Goal: Task Accomplishment & Management: Complete application form

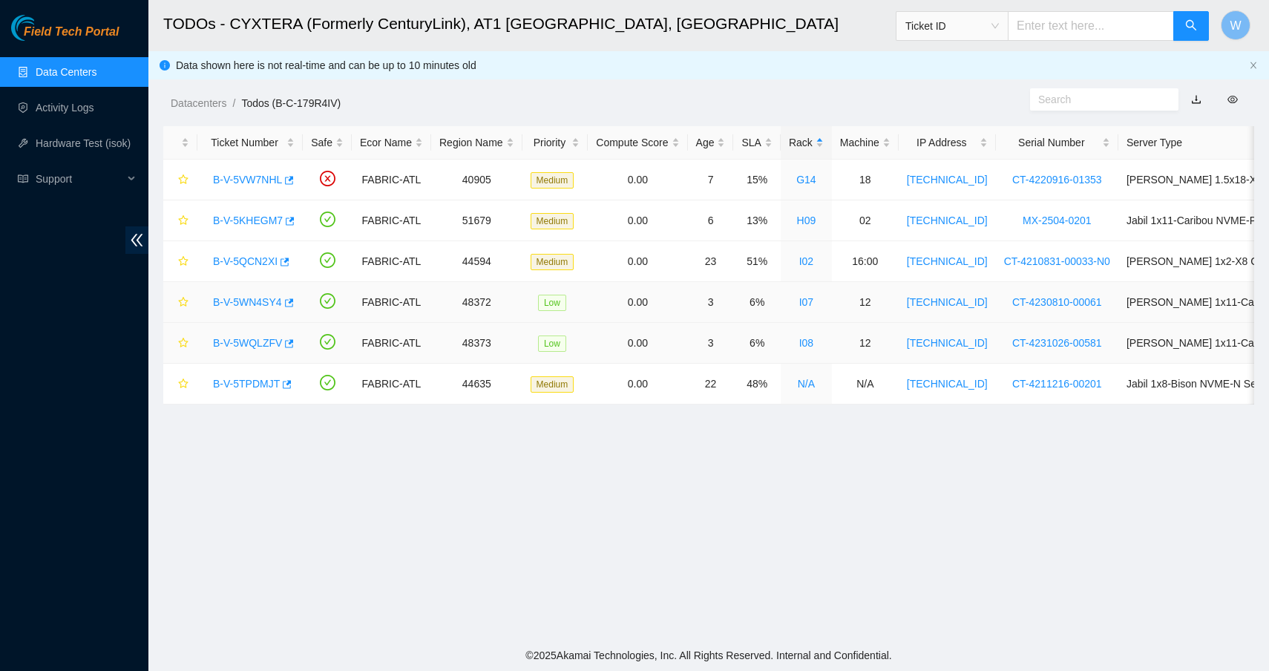
scroll to position [110, 0]
click at [269, 305] on link "B-V-5WN4SY4" at bounding box center [247, 302] width 69 height 12
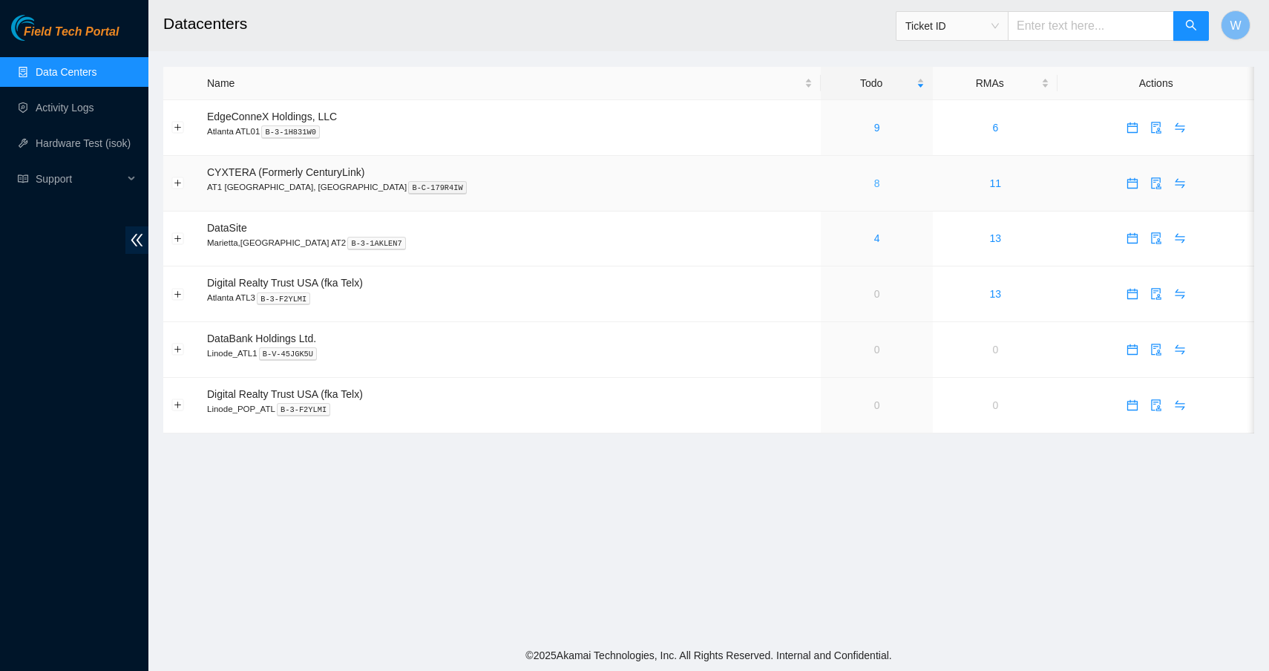
click at [874, 181] on link "8" at bounding box center [877, 183] width 6 height 12
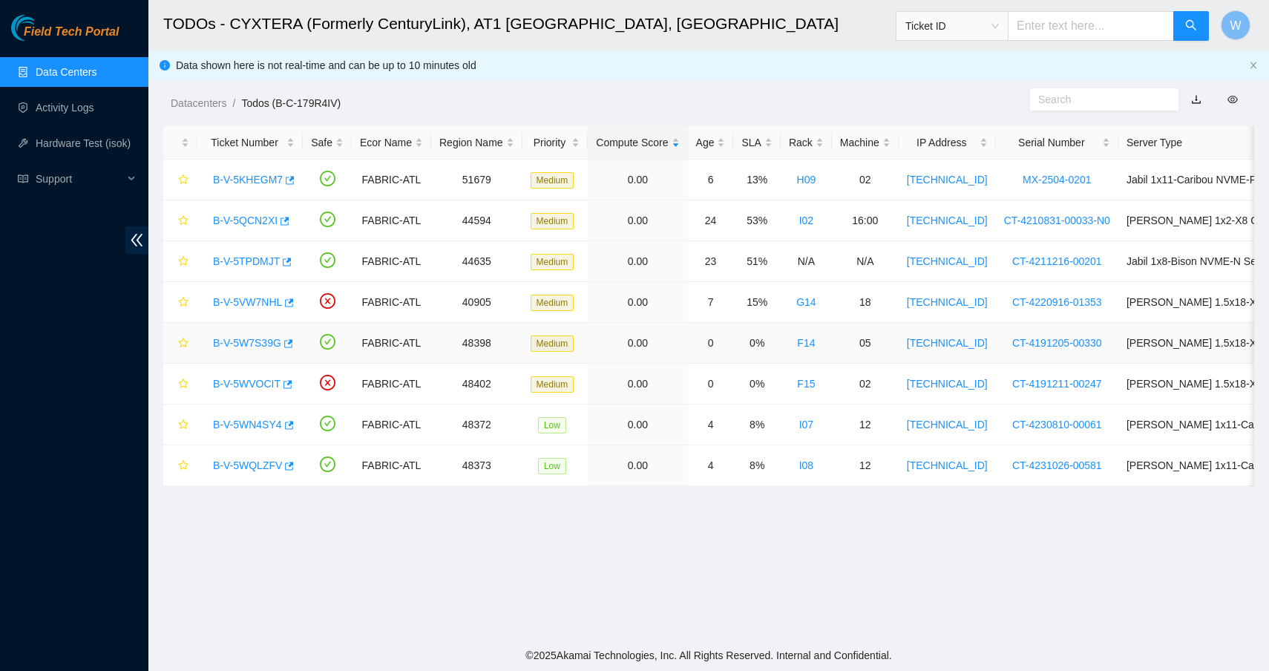
click at [263, 345] on link "B-V-5W7S39G" at bounding box center [247, 343] width 68 height 12
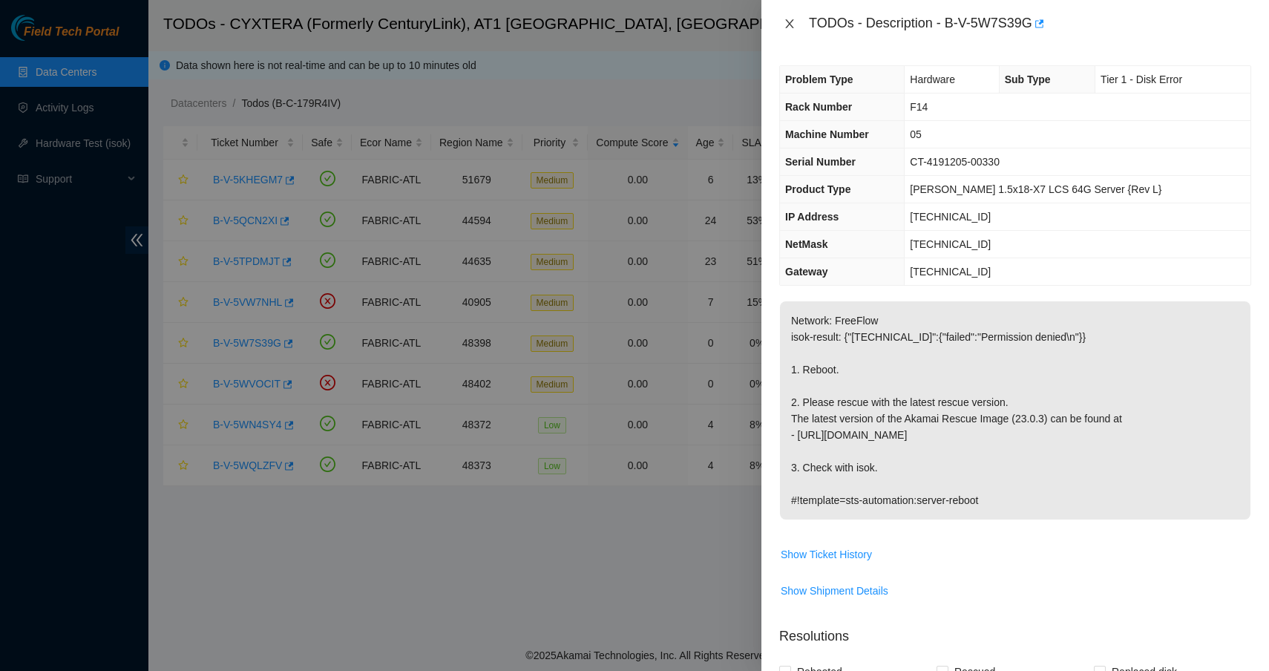
click at [793, 23] on icon "close" at bounding box center [790, 24] width 12 height 12
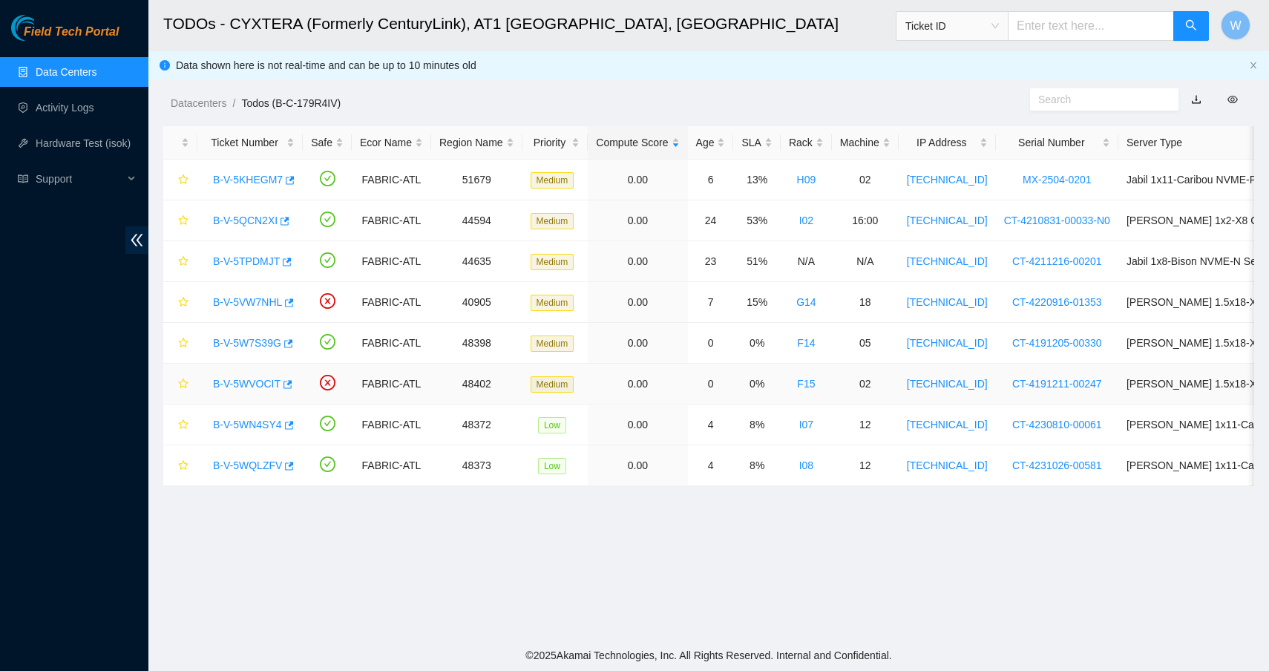
click at [247, 382] on link "B-V-5WVOCIT" at bounding box center [247, 384] width 68 height 12
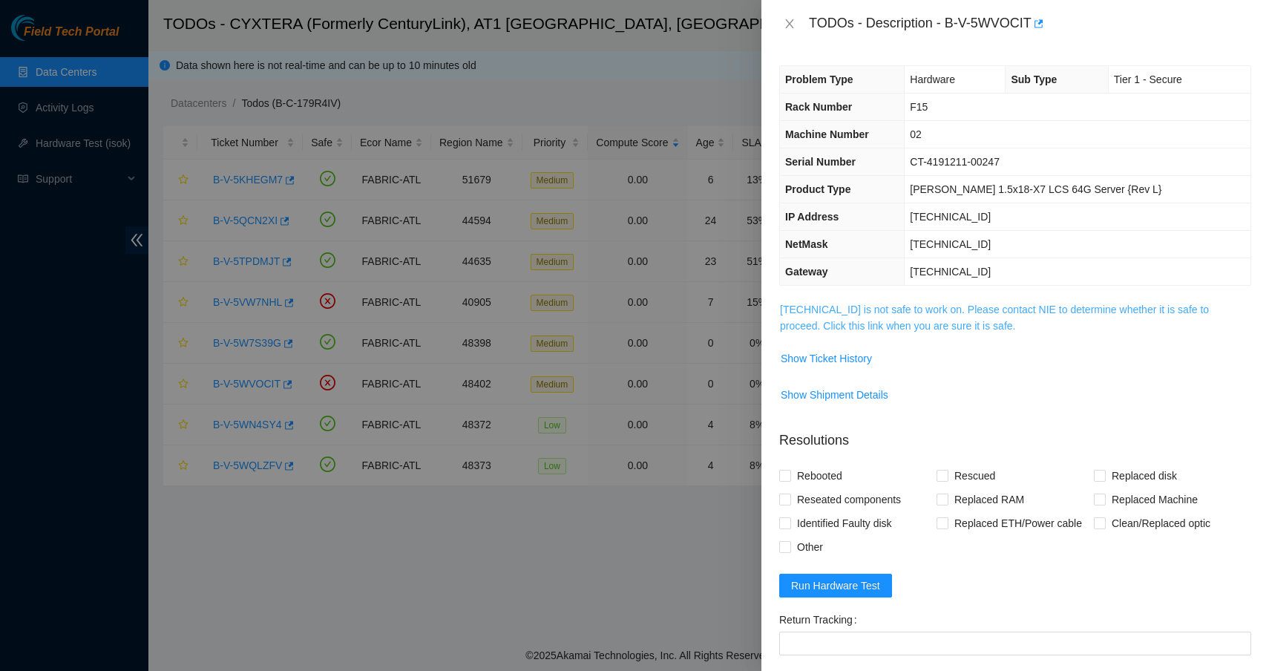
click at [876, 315] on link "23.46.145.3 is not safe to work on. Please contact NIE to determine whether it …" at bounding box center [994, 318] width 429 height 28
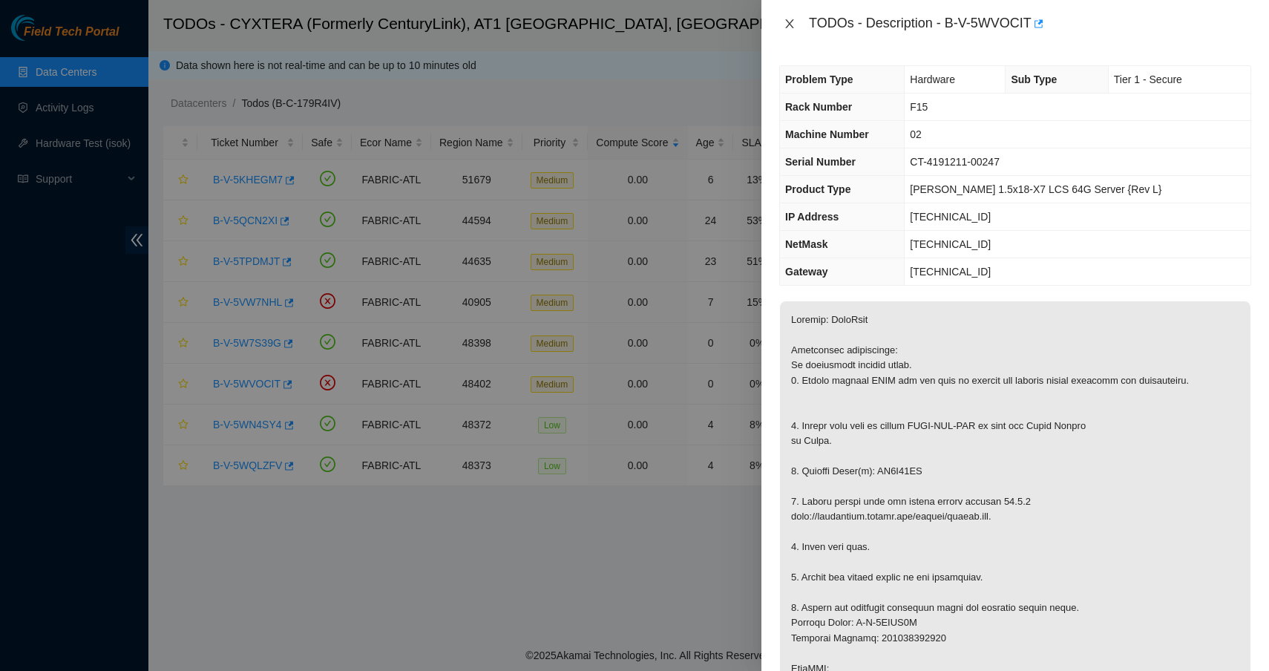
click at [791, 20] on icon "close" at bounding box center [790, 24] width 12 height 12
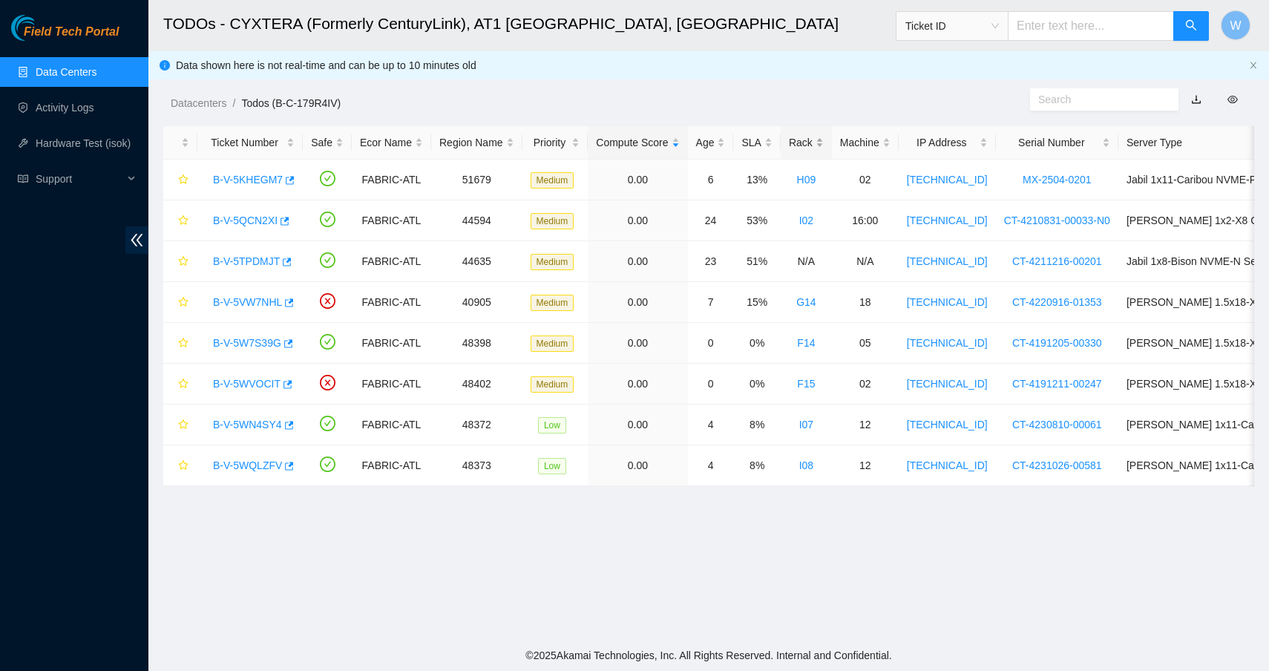
click at [814, 135] on div "Rack" at bounding box center [806, 142] width 35 height 16
click at [829, 640] on footer "© 2025 Akamai Technologies, Inc. All Rights Reserved. Internal and Confidential." at bounding box center [708, 655] width 1121 height 31
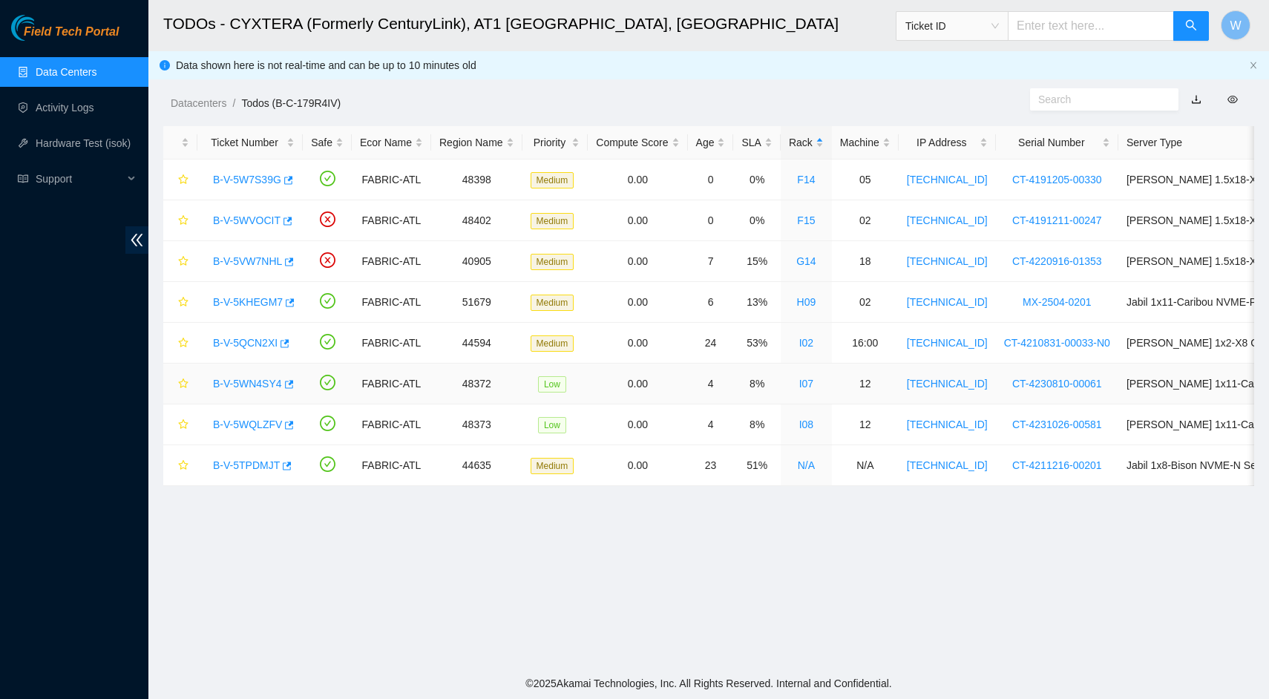
click at [241, 387] on link "B-V-5WN4SY4" at bounding box center [247, 384] width 69 height 12
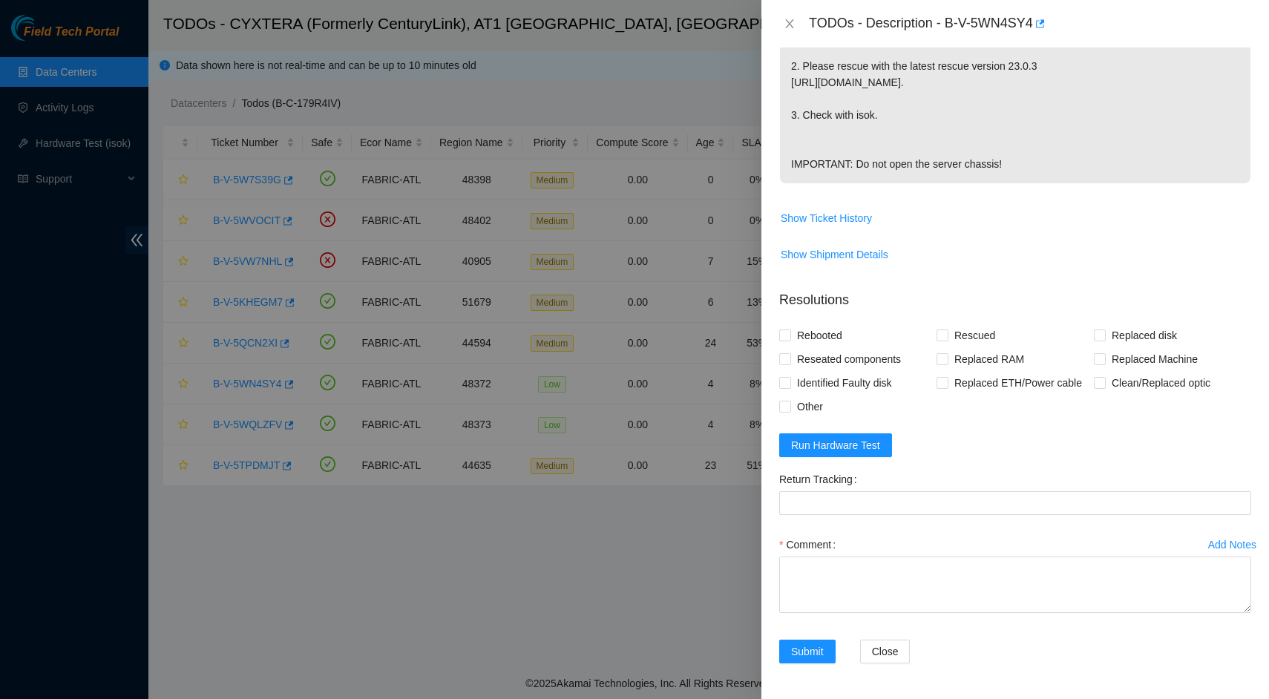
scroll to position [434, 0]
click at [817, 447] on span "Run Hardware Test" at bounding box center [835, 445] width 89 height 16
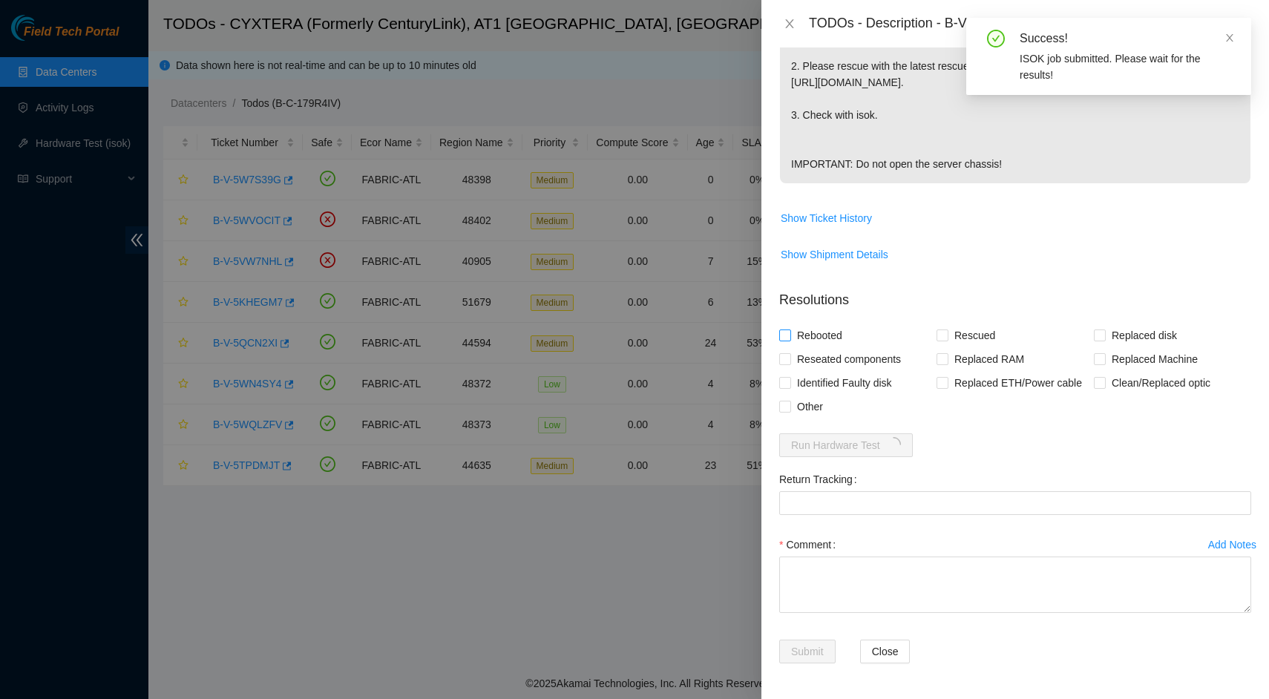
click at [819, 336] on span "Rebooted" at bounding box center [819, 336] width 57 height 24
click at [790, 336] on input "Rebooted" at bounding box center [784, 334] width 10 height 10
checkbox input "true"
click at [983, 338] on span "Rescued" at bounding box center [974, 336] width 53 height 24
click at [947, 338] on input "Rescued" at bounding box center [942, 334] width 10 height 10
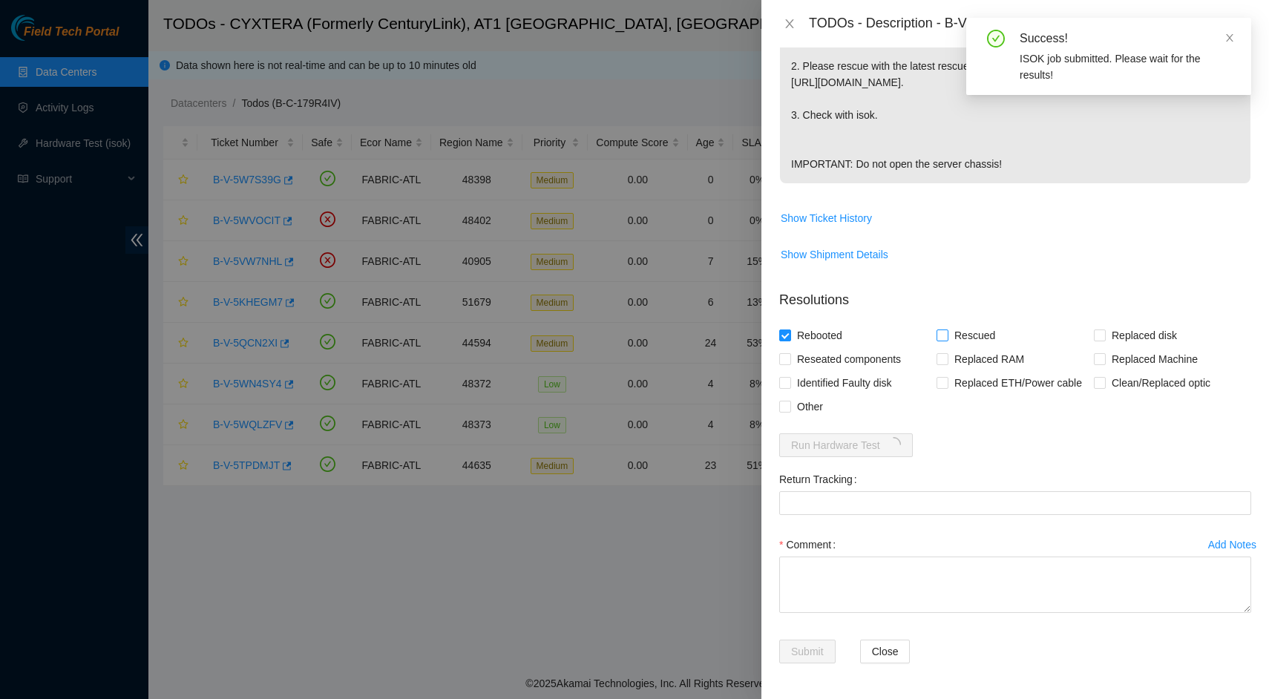
checkbox input "true"
click at [934, 592] on textarea "Comment" at bounding box center [1015, 585] width 472 height 56
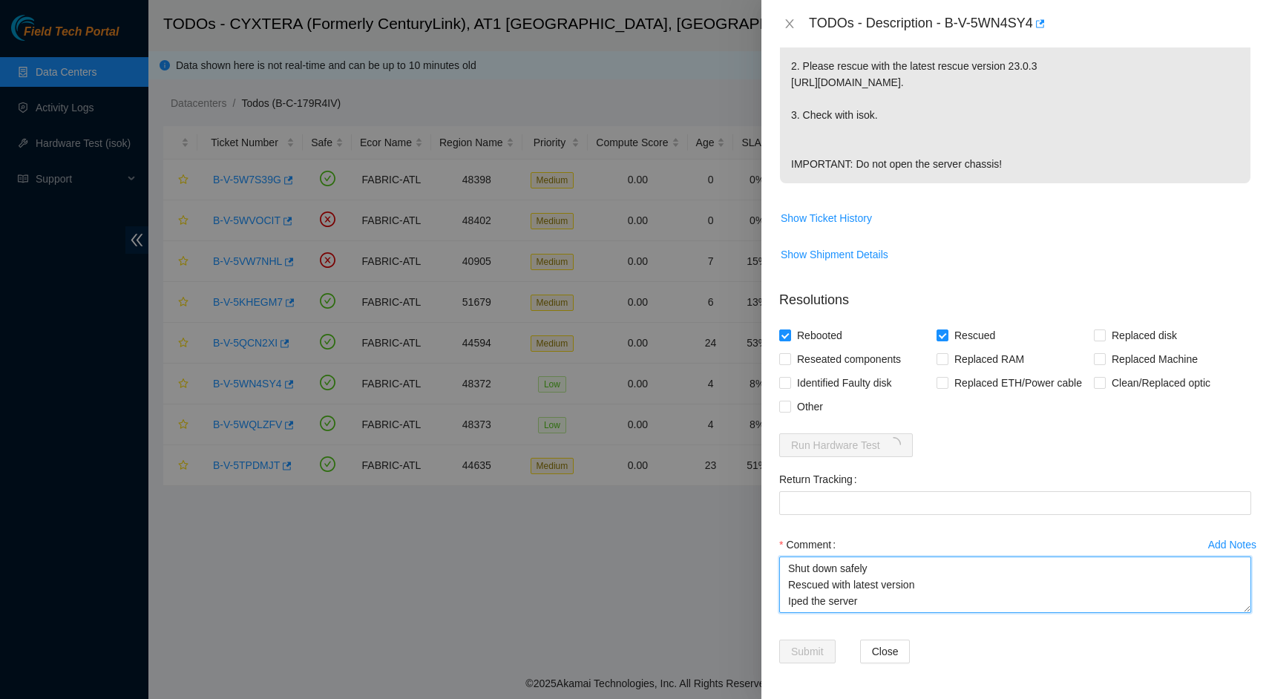
scroll to position [11, 0]
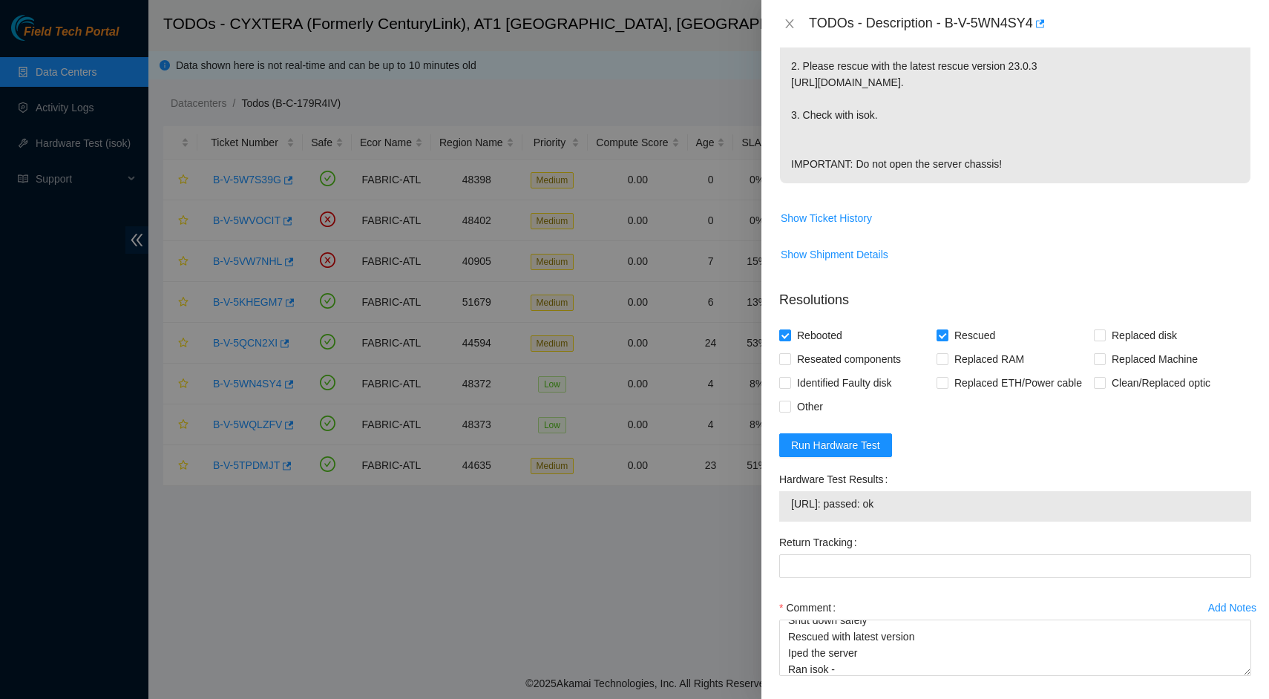
drag, startPoint x: 791, startPoint y: 502, endPoint x: 921, endPoint y: 497, distance: 130.0
click at [921, 497] on span "23.47.125.239: passed: ok" at bounding box center [1015, 504] width 448 height 16
copy span "23.47.125.239: passed: ok"
click at [908, 666] on textarea "Shut down safely Rescued with latest version Iped the server Ran isok -" at bounding box center [1015, 648] width 472 height 56
paste textarea "23.47.125.239: passed: ok"
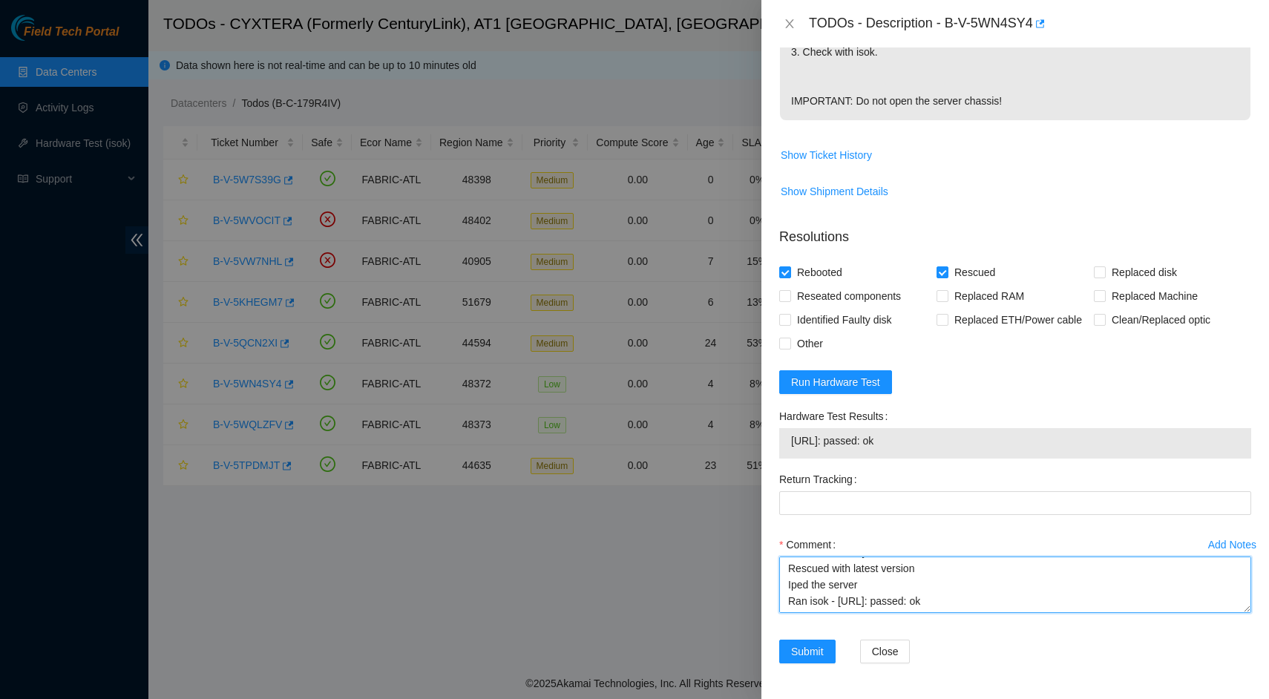
scroll to position [497, 0]
type textarea "Shut down safely Rescued with latest version Iped the server Ran isok - 23.47.1…"
click at [811, 658] on span "Submit" at bounding box center [807, 651] width 33 height 16
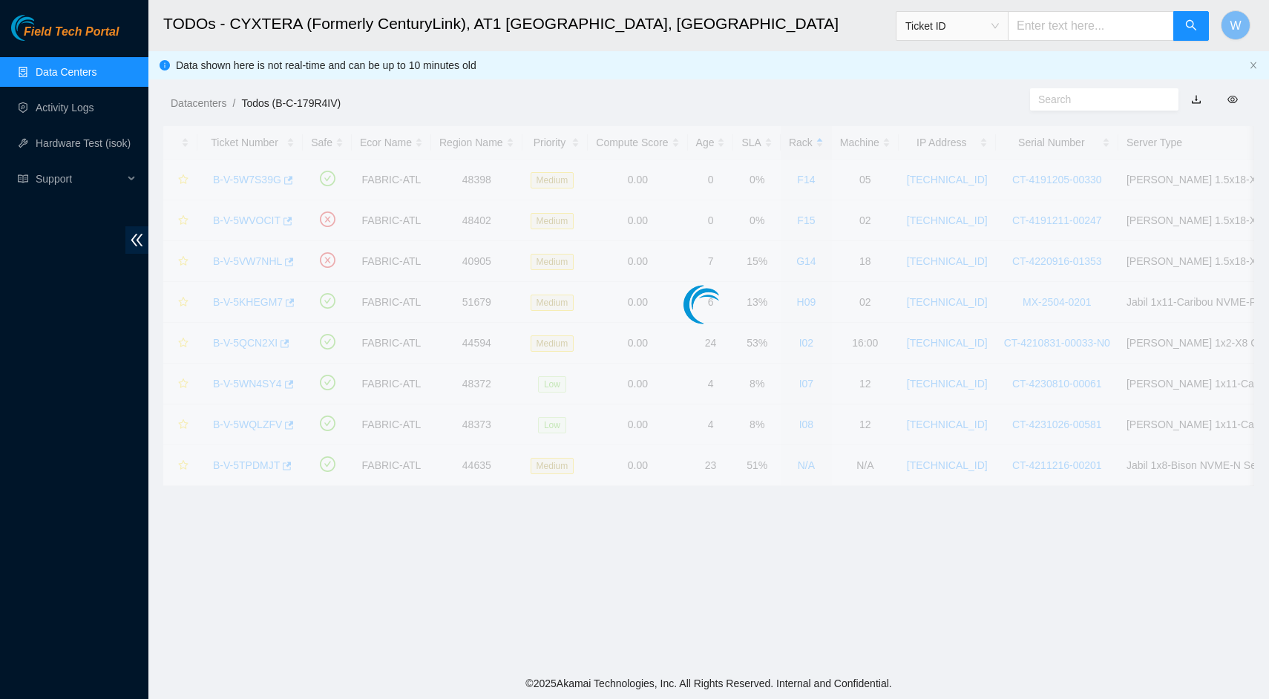
scroll to position [82, 0]
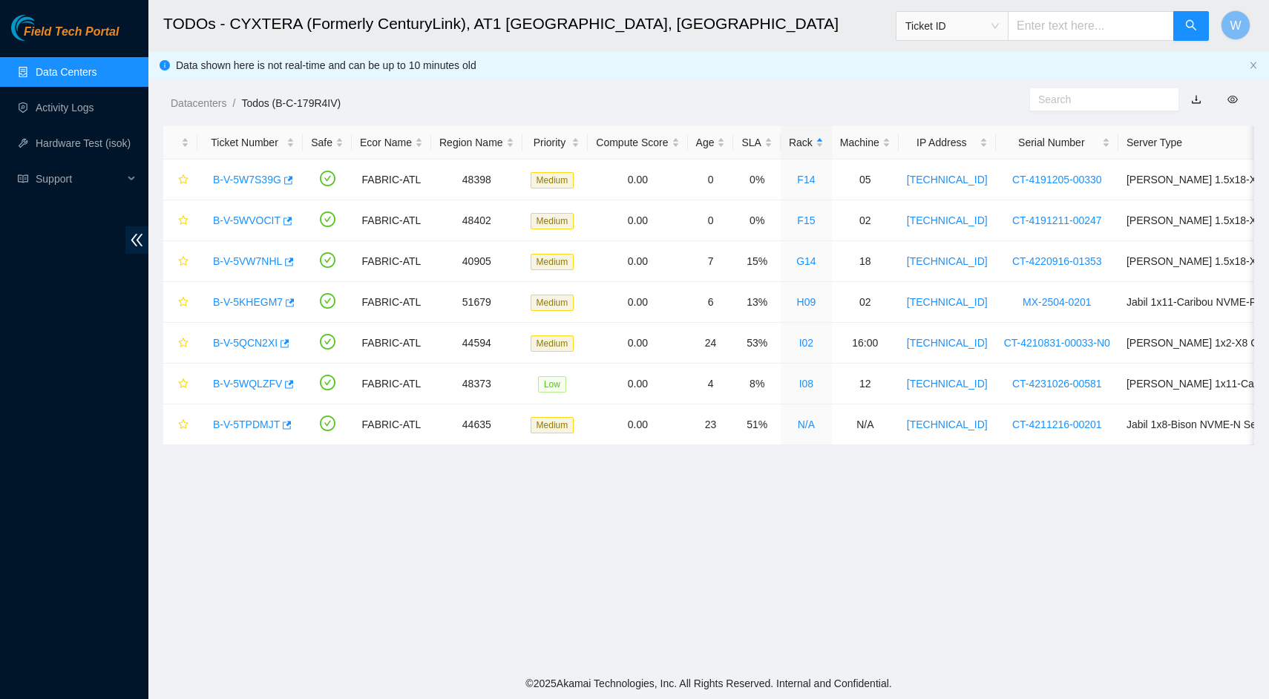
click at [249, 381] on link "B-V-5WQLZFV" at bounding box center [247, 384] width 69 height 12
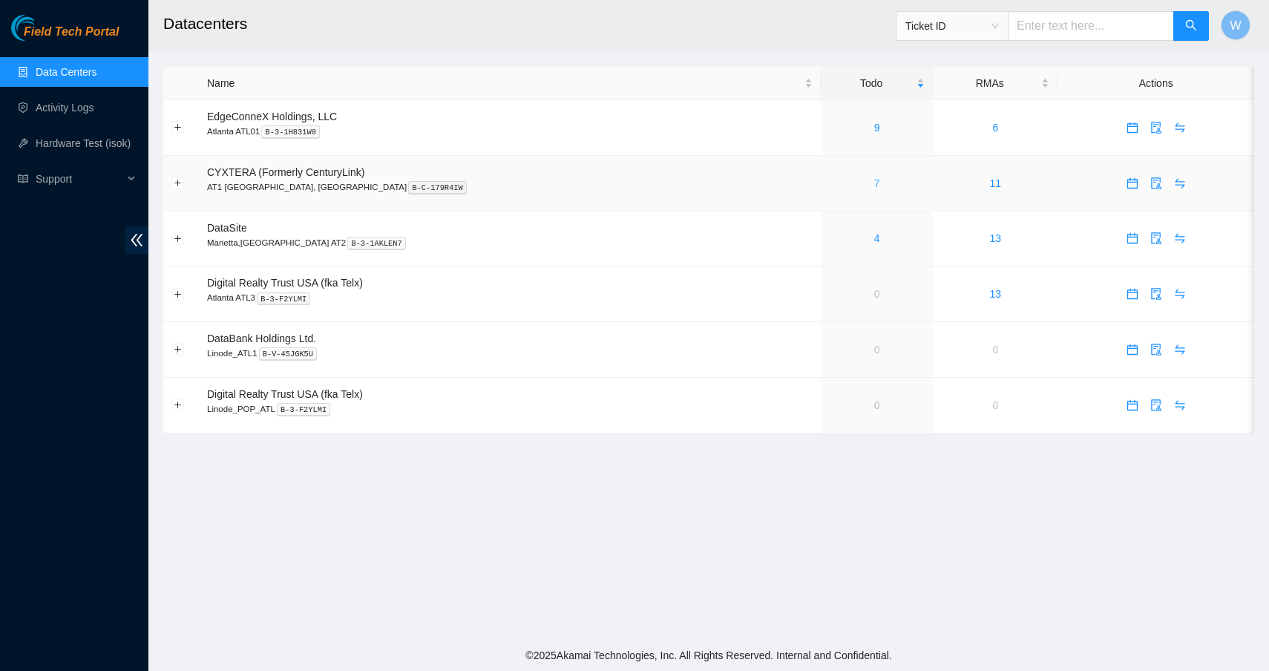
click at [874, 180] on link "7" at bounding box center [877, 183] width 6 height 12
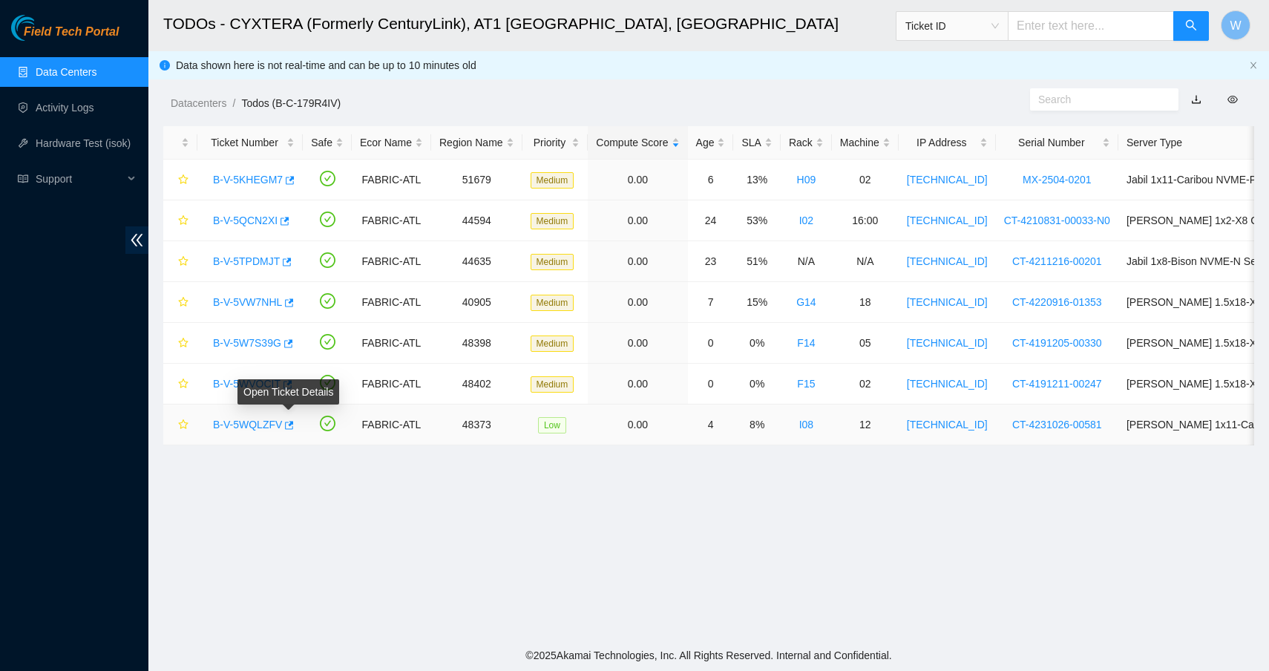
click at [274, 423] on link "B-V-5WQLZFV" at bounding box center [247, 425] width 69 height 12
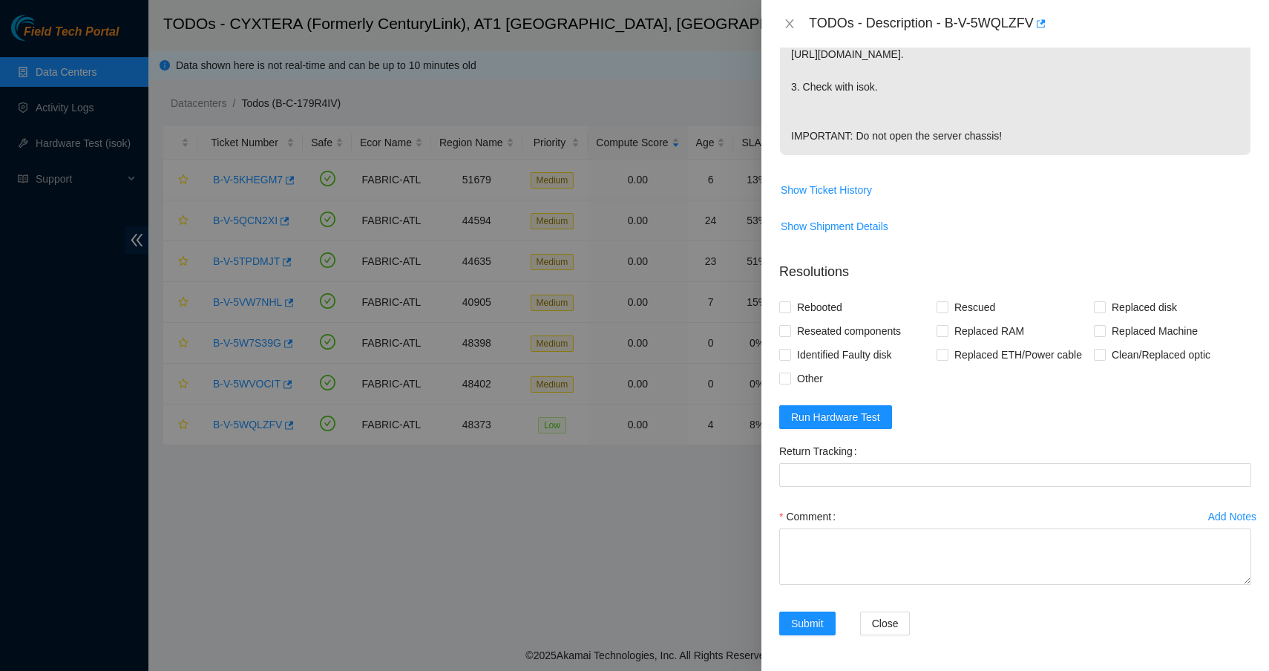
scroll to position [462, 0]
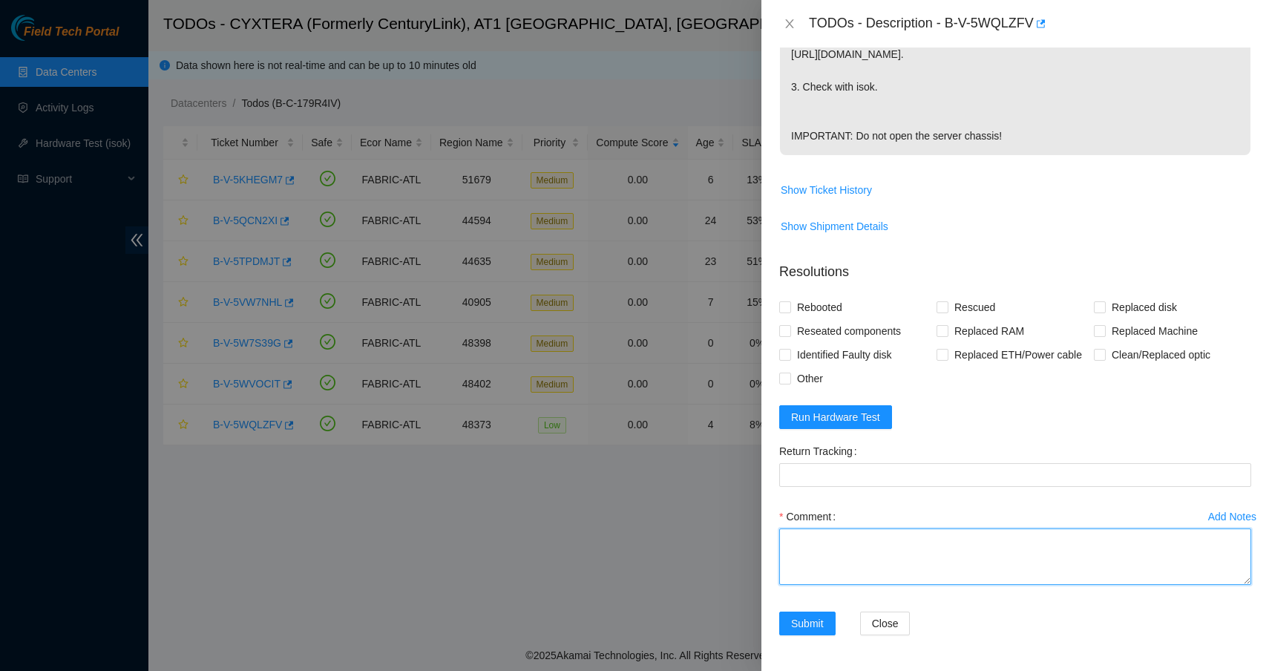
click at [861, 545] on textarea "Comment" at bounding box center [1015, 556] width 472 height 56
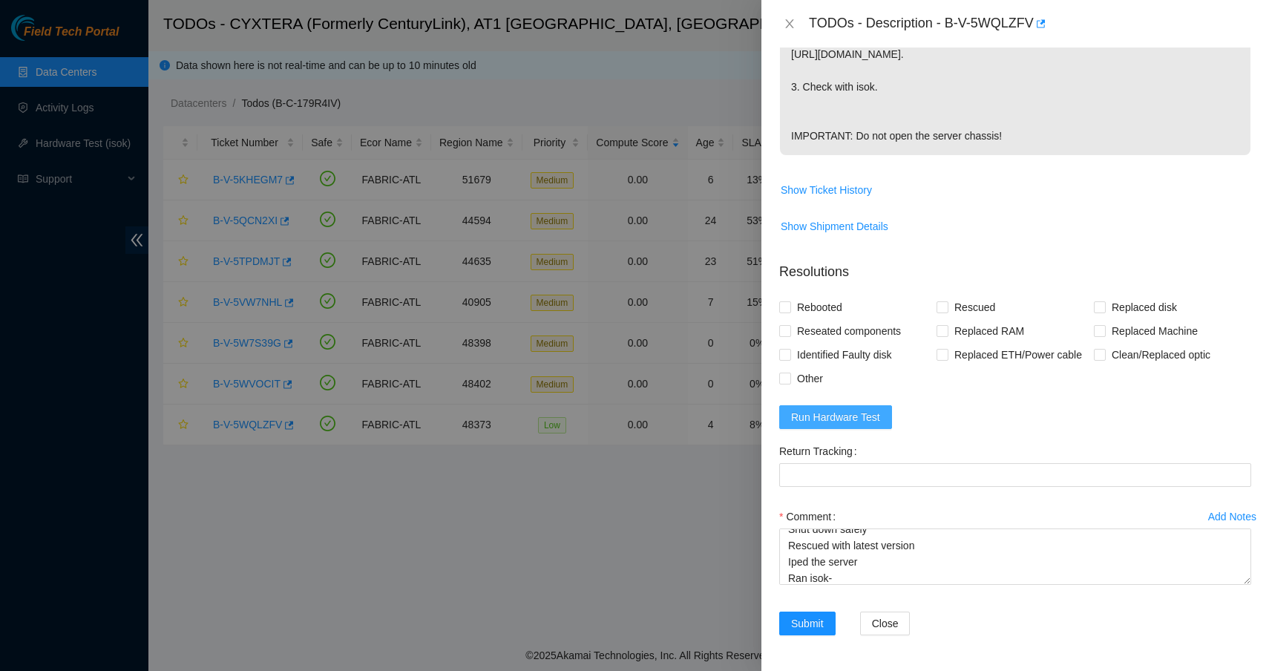
click at [839, 415] on span "Run Hardware Test" at bounding box center [835, 417] width 89 height 16
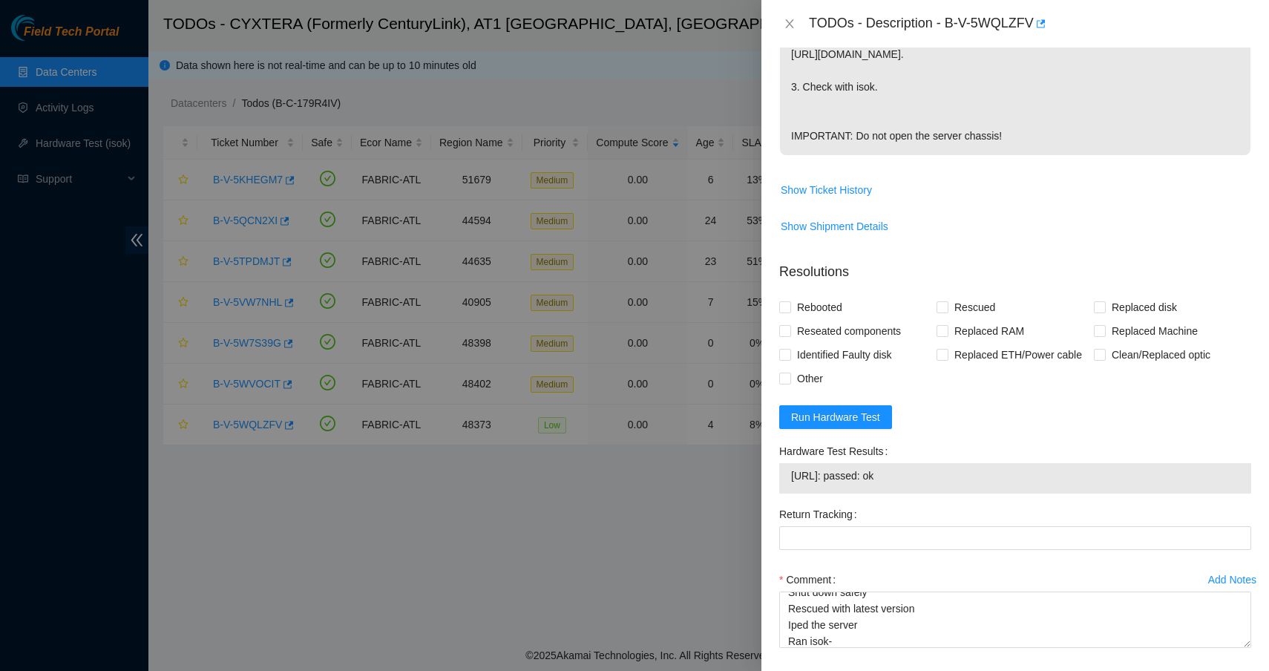
drag, startPoint x: 922, startPoint y: 473, endPoint x: 787, endPoint y: 474, distance: 135.1
click at [787, 474] on div "23.47.125.207: passed: ok" at bounding box center [1015, 478] width 472 height 30
copy tbody "23.47.125.207: passed: ok"
click at [866, 637] on textarea "Shut down safely Rescued with latest version Iped the server Ran isok-" at bounding box center [1015, 619] width 472 height 56
paste textarea "23.47.125.207: passed: ok"
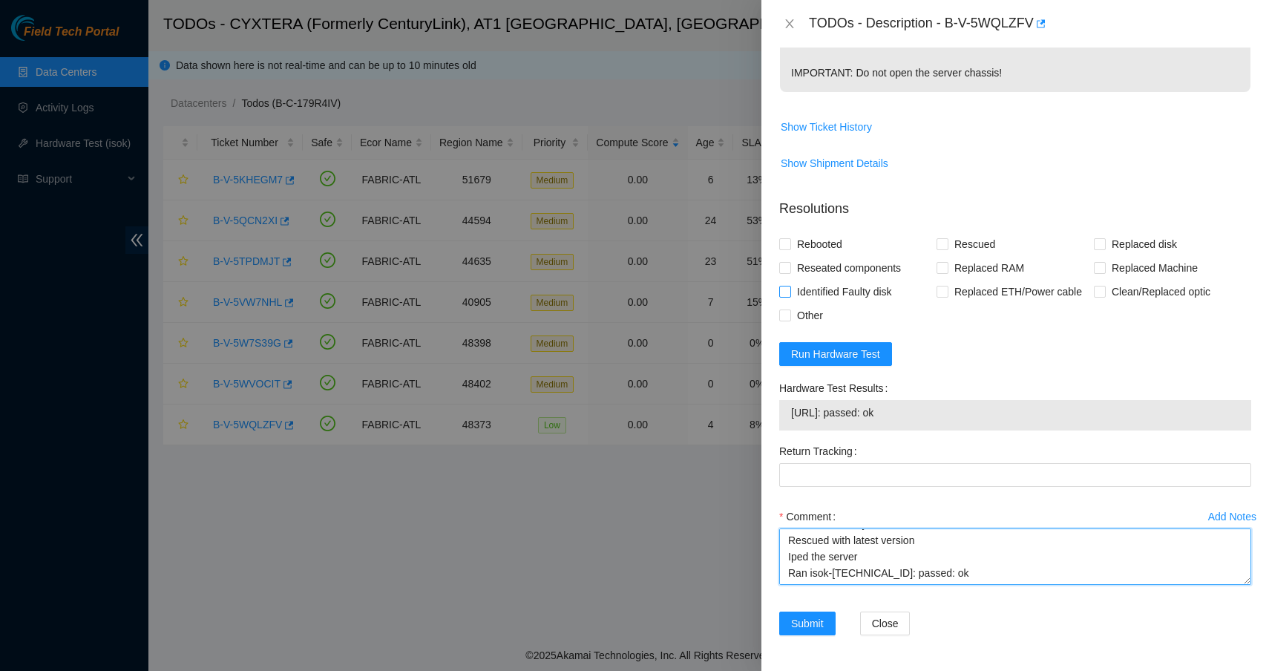
scroll to position [525, 0]
type textarea "Shut down safely Rescued with latest version Iped the server Ran isok-23.47.125…"
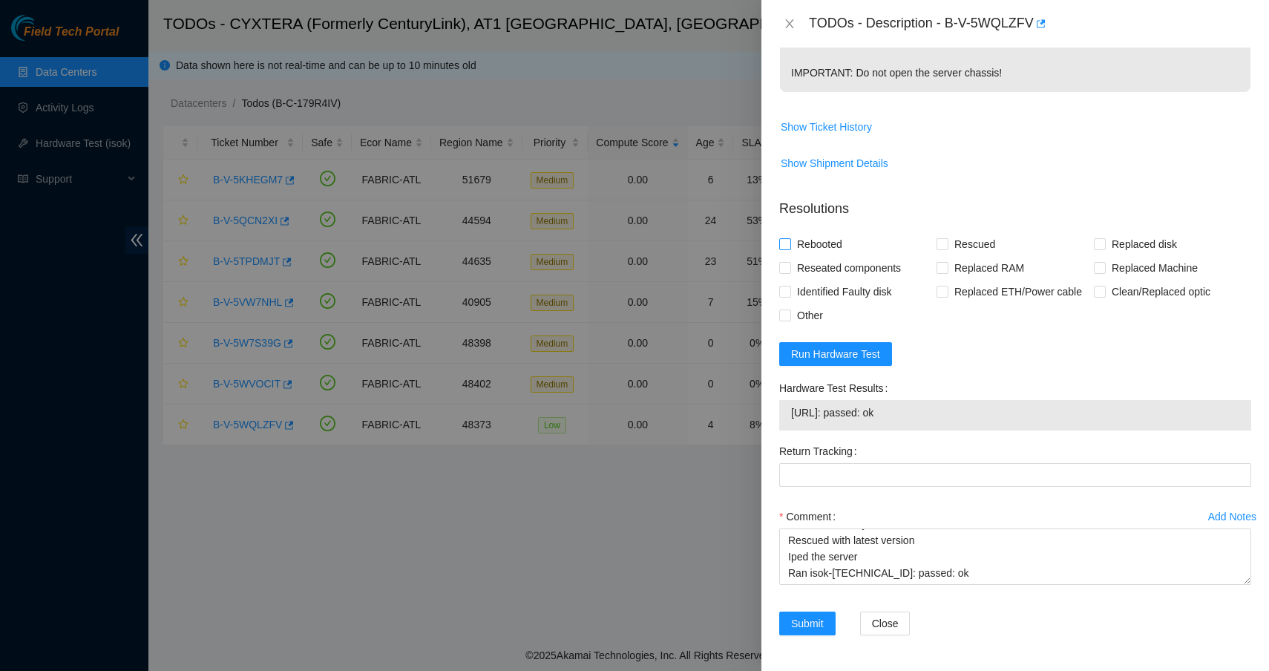
click at [837, 243] on span "Rebooted" at bounding box center [819, 244] width 57 height 24
click at [790, 243] on input "Rebooted" at bounding box center [784, 243] width 10 height 10
checkbox input "true"
click at [937, 245] on input "Rescued" at bounding box center [942, 243] width 10 height 10
checkbox input "true"
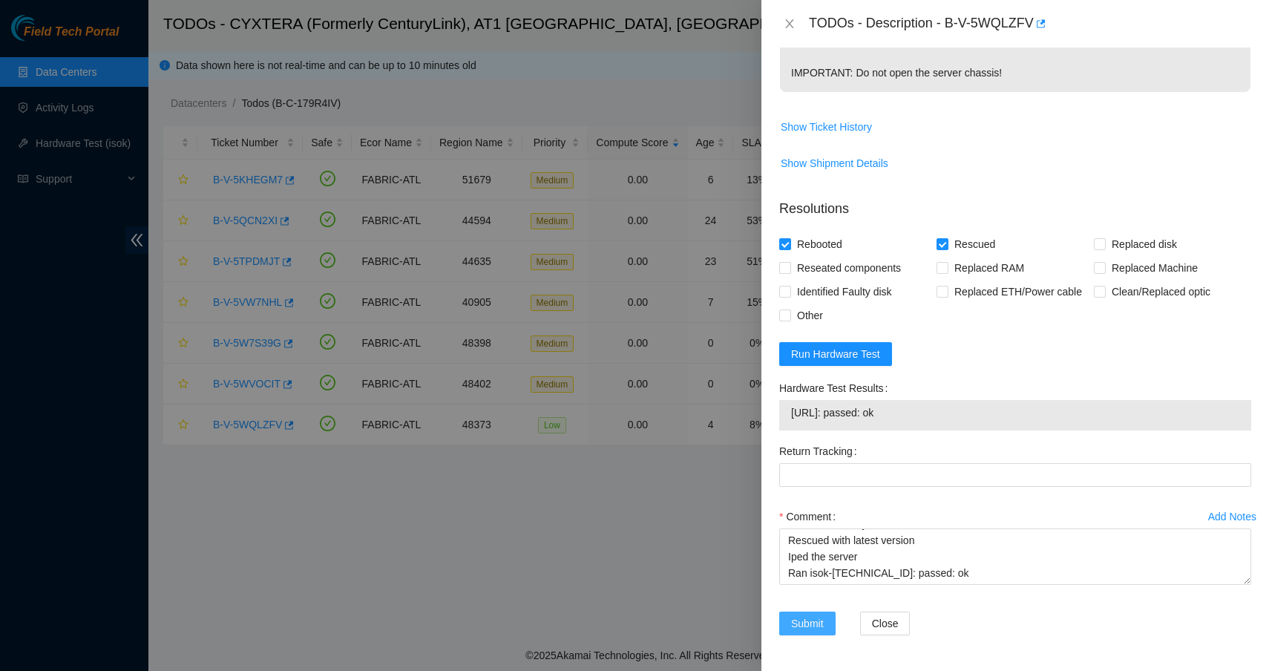
click at [804, 624] on span "Submit" at bounding box center [807, 623] width 33 height 16
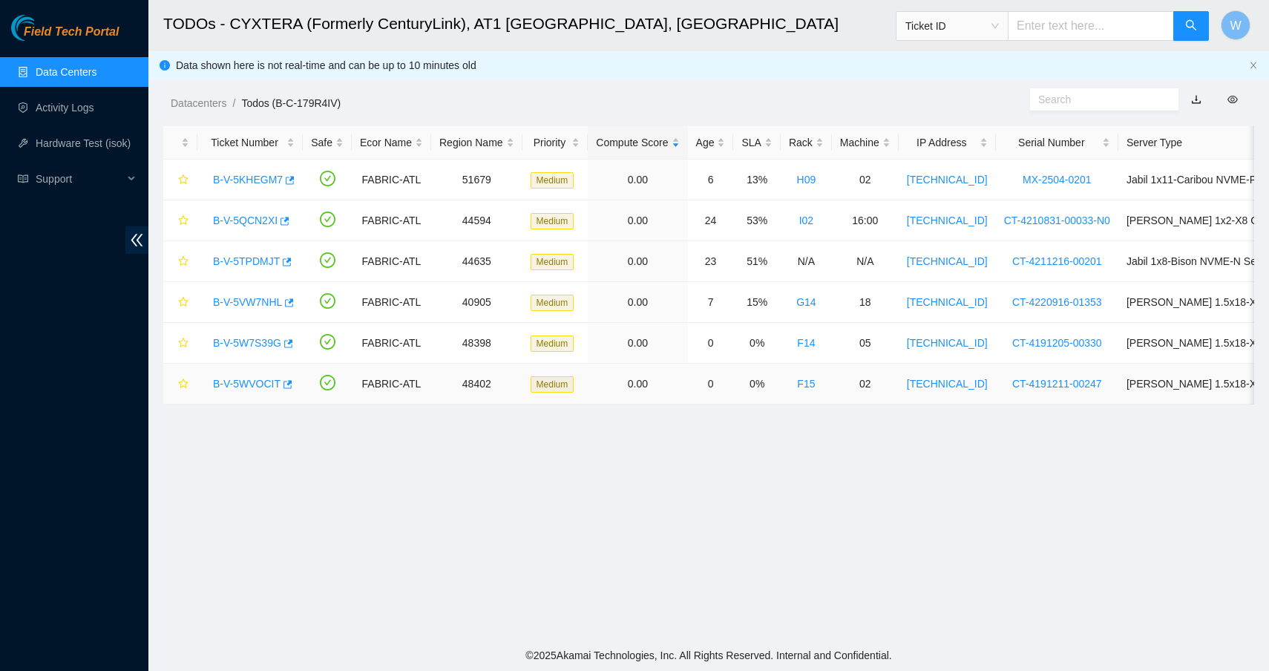
click at [252, 384] on link "B-V-5WVOCIT" at bounding box center [247, 384] width 68 height 12
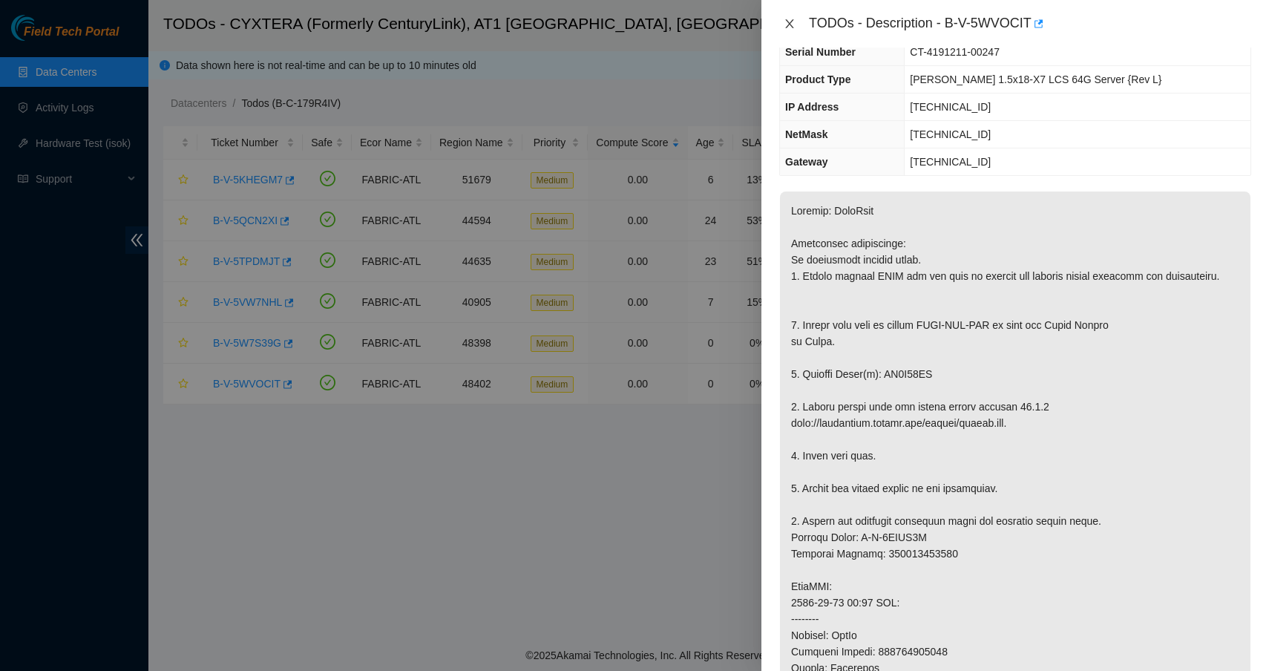
click at [793, 25] on icon "close" at bounding box center [790, 24] width 12 height 12
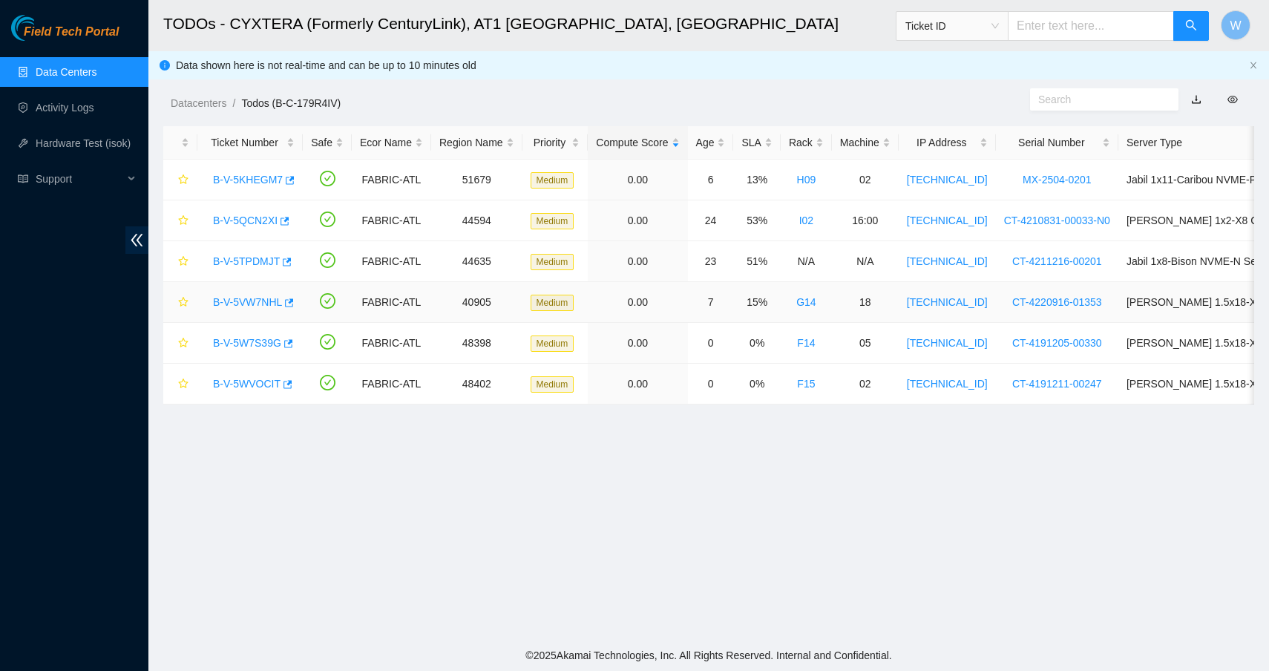
click at [258, 304] on link "B-V-5VW7NHL" at bounding box center [247, 302] width 69 height 12
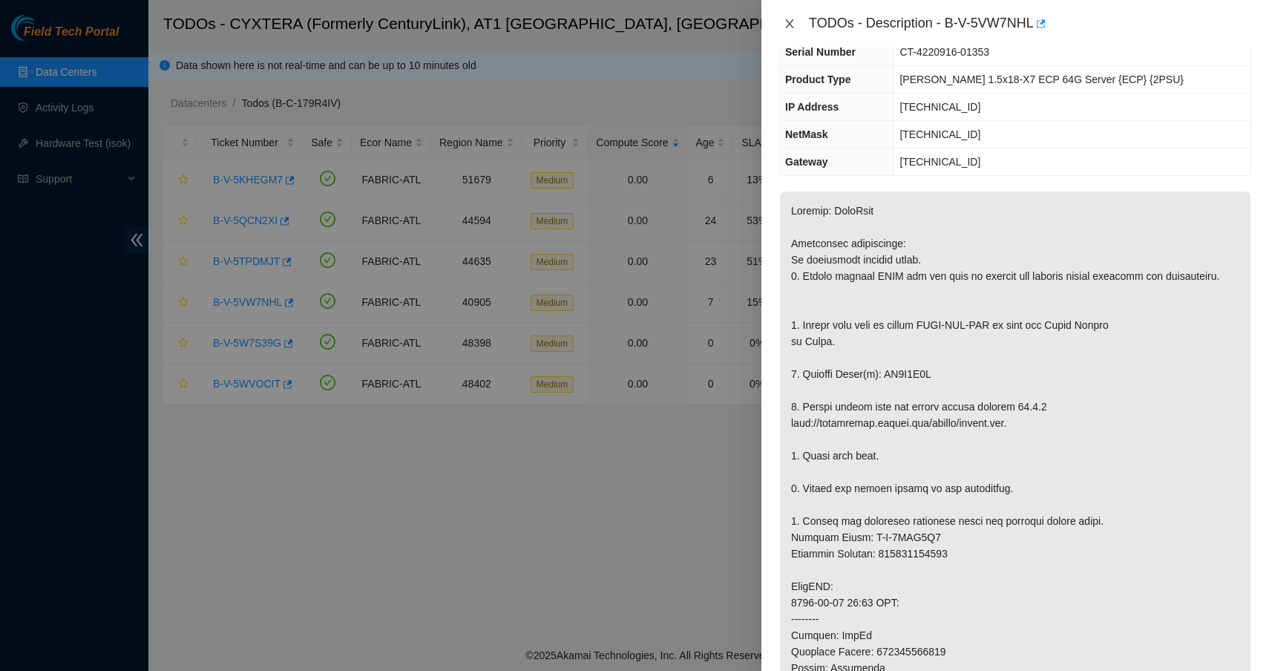
click at [793, 24] on icon "close" at bounding box center [790, 24] width 12 height 12
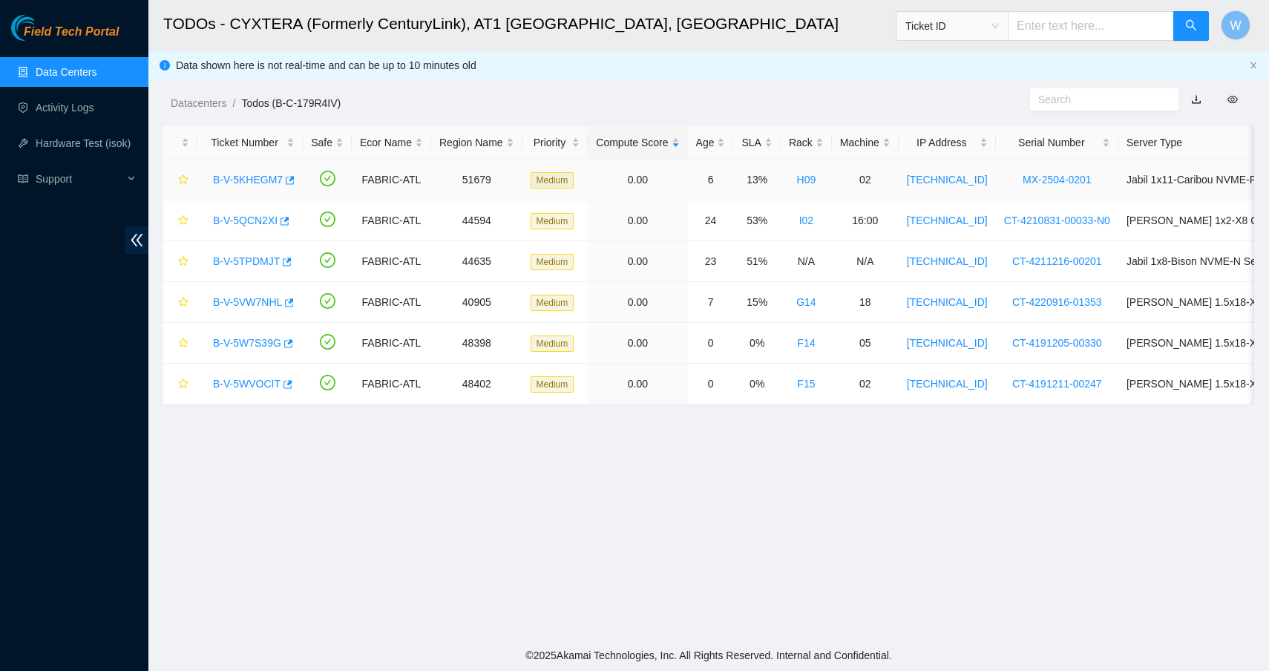
click at [246, 181] on link "B-V-5KHEGM7" at bounding box center [248, 180] width 70 height 12
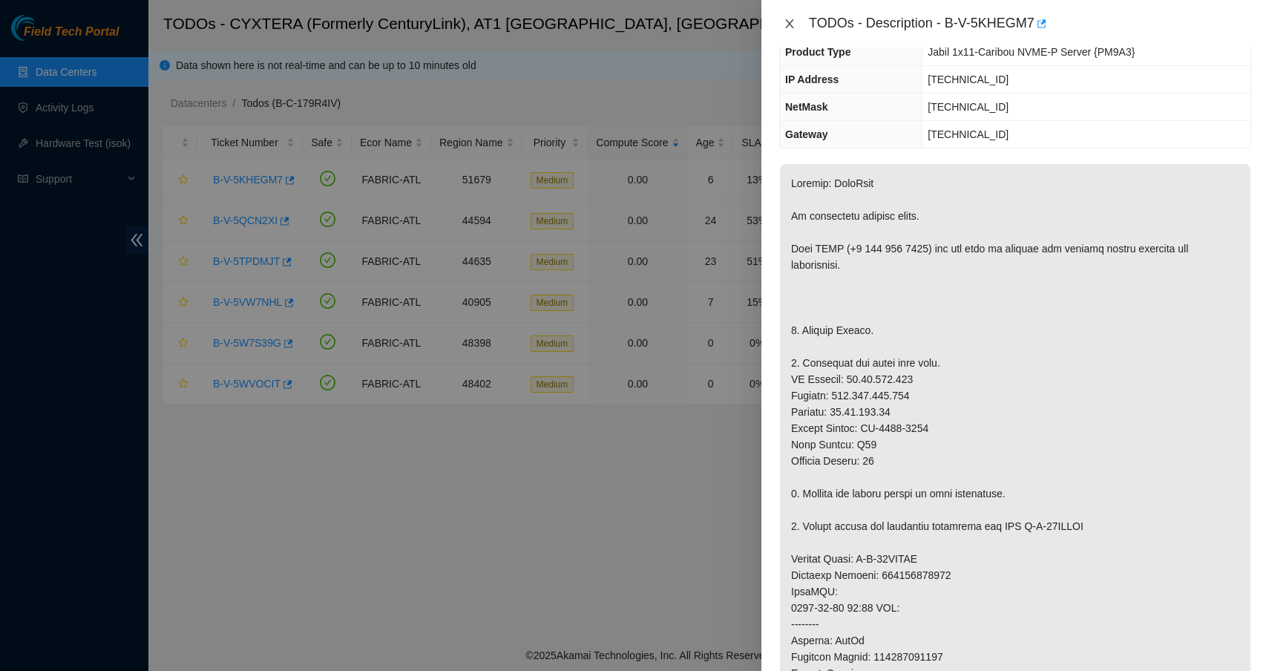
click at [790, 22] on icon "close" at bounding box center [790, 24] width 12 height 12
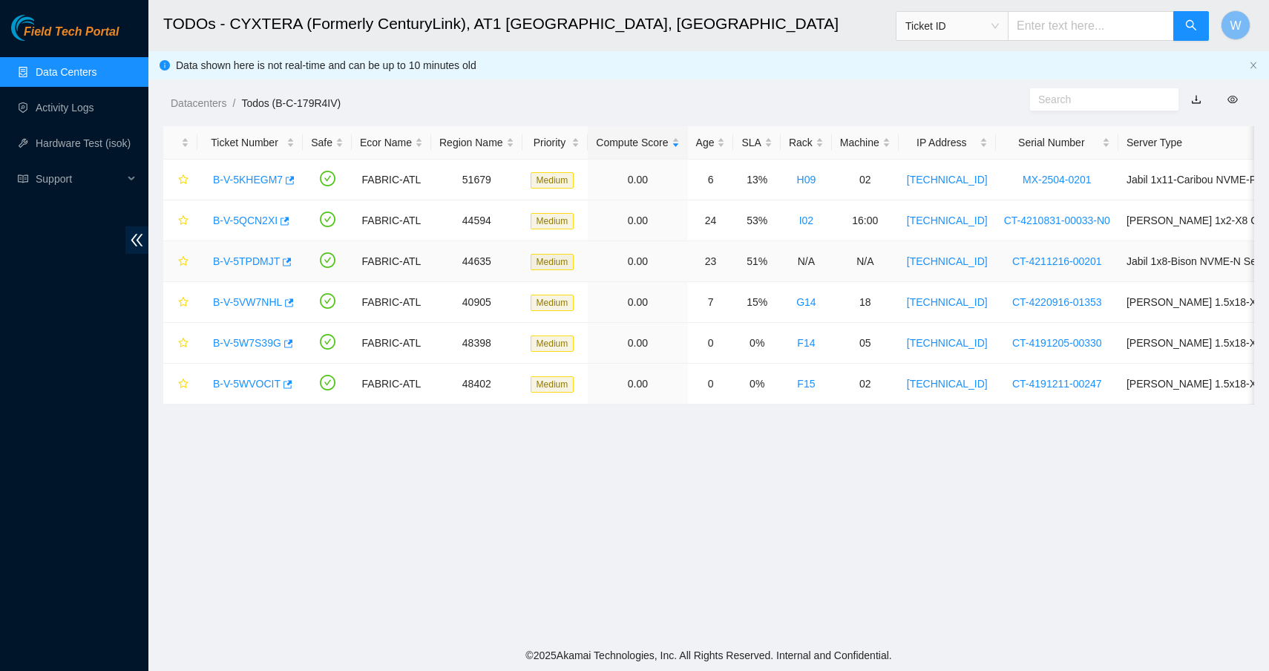
click at [229, 264] on link "B-V-5TPDMJT" at bounding box center [246, 261] width 67 height 12
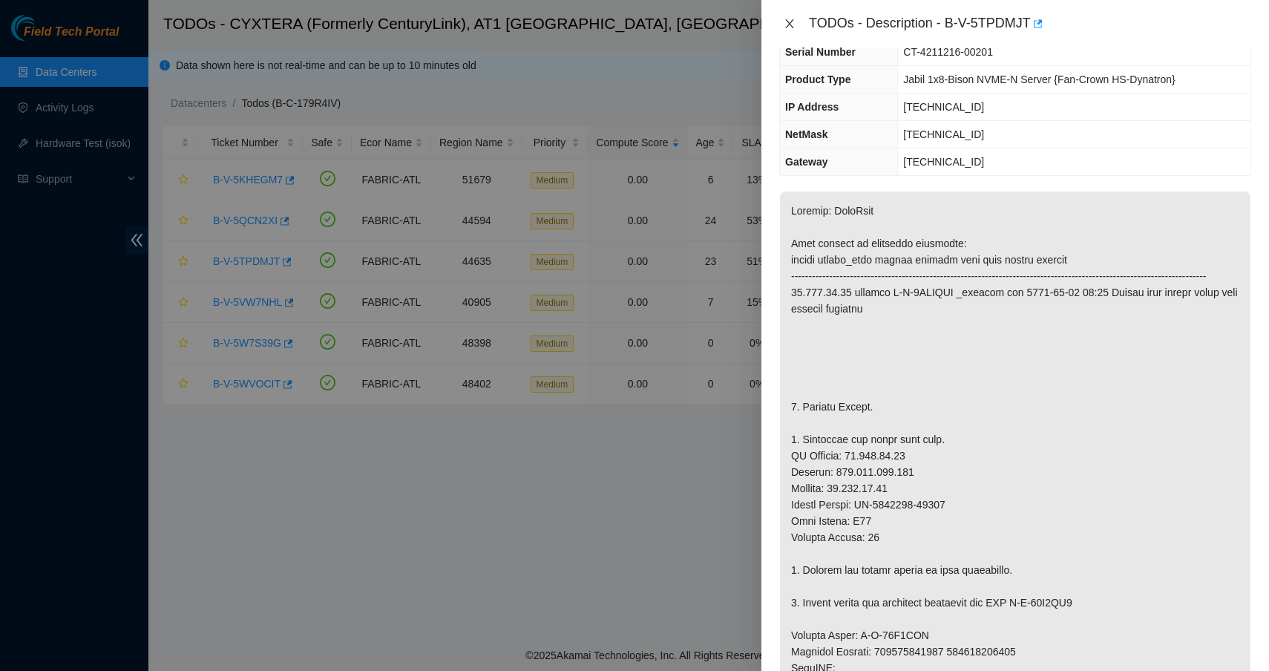
click at [790, 25] on icon "close" at bounding box center [790, 24] width 12 height 12
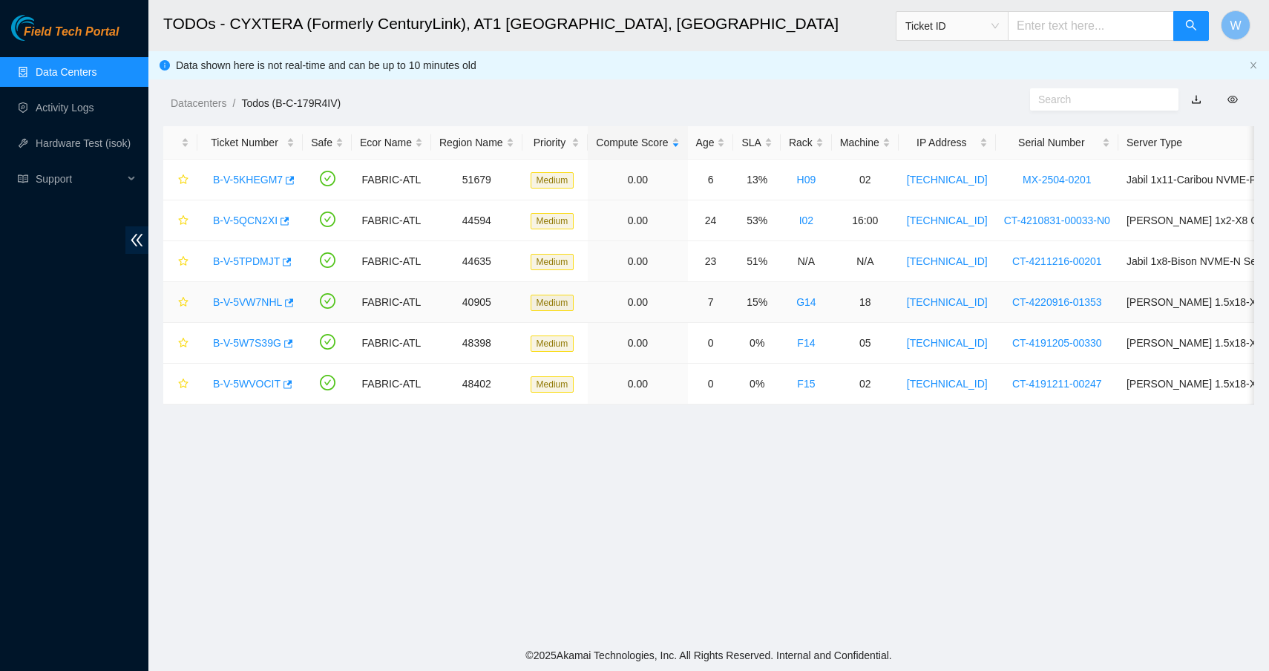
click at [237, 302] on link "B-V-5VW7NHL" at bounding box center [247, 302] width 69 height 12
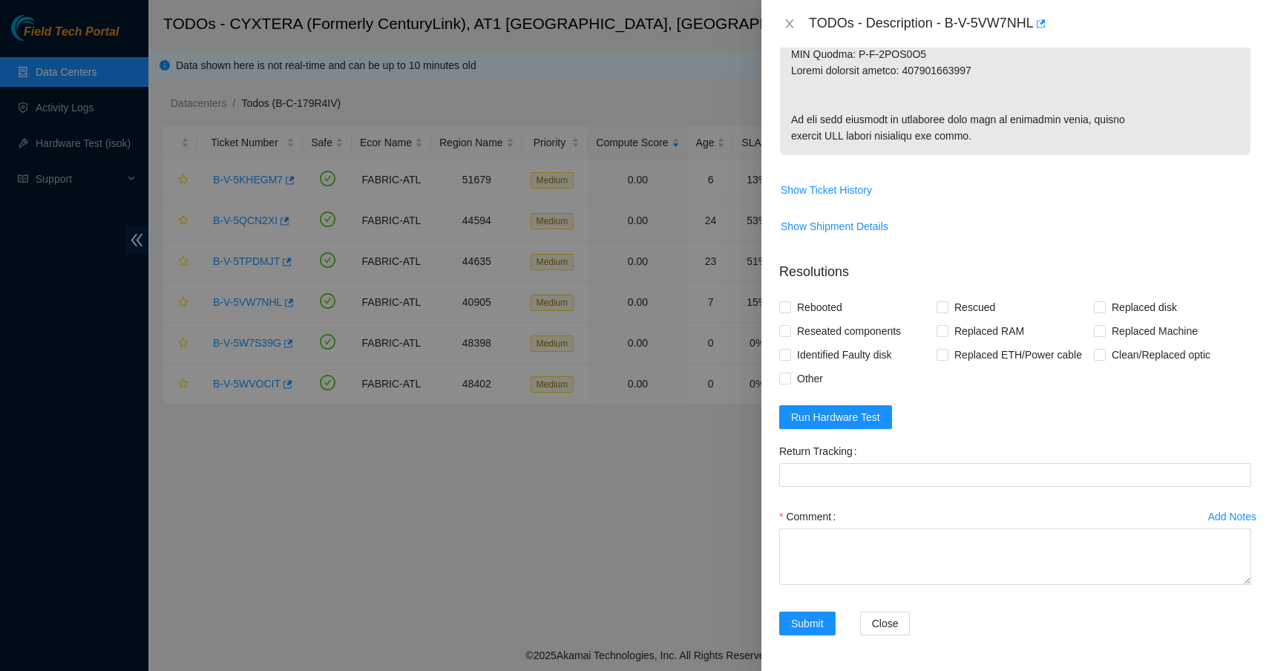
scroll to position [1034, 0]
click at [830, 306] on span "Rebooted" at bounding box center [819, 307] width 57 height 24
click at [790, 306] on input "Rebooted" at bounding box center [784, 306] width 10 height 10
click at [830, 306] on span "Rebooted" at bounding box center [819, 307] width 57 height 24
click at [790, 306] on input "Rebooted" at bounding box center [784, 306] width 10 height 10
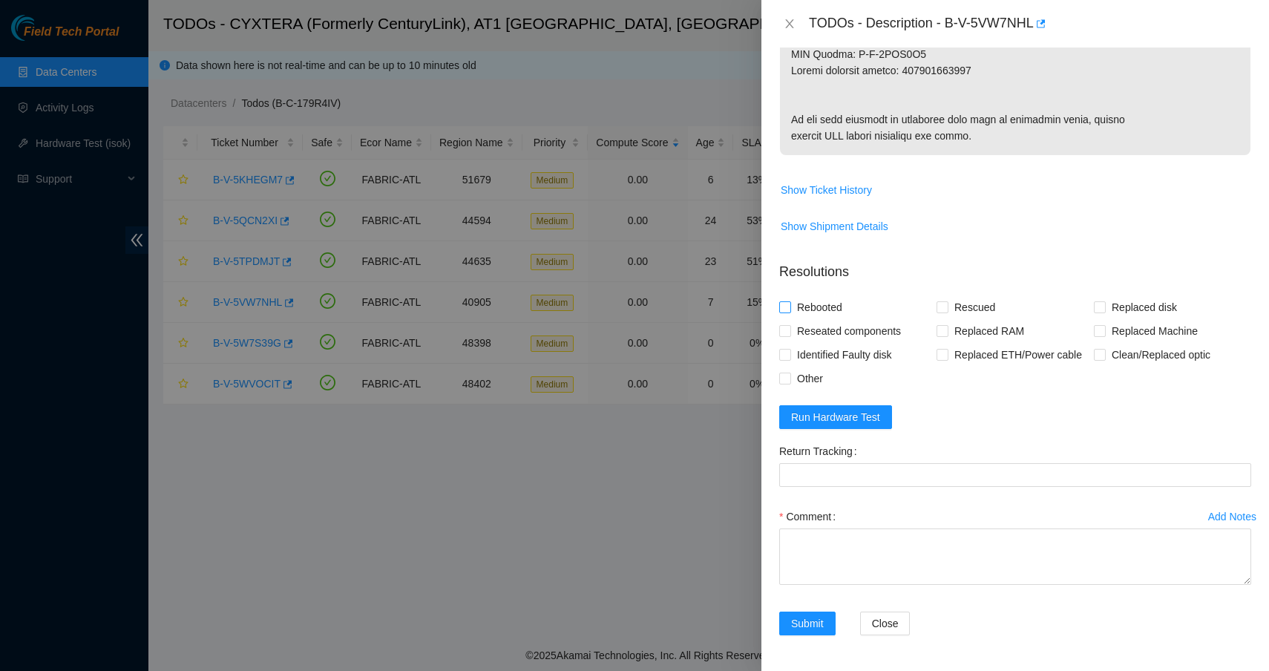
click at [790, 307] on span at bounding box center [785, 307] width 12 height 12
click at [790, 307] on input "Rebooted" at bounding box center [784, 306] width 10 height 10
checkbox input "true"
click at [942, 311] on input "Rescued" at bounding box center [942, 306] width 10 height 10
checkbox input "true"
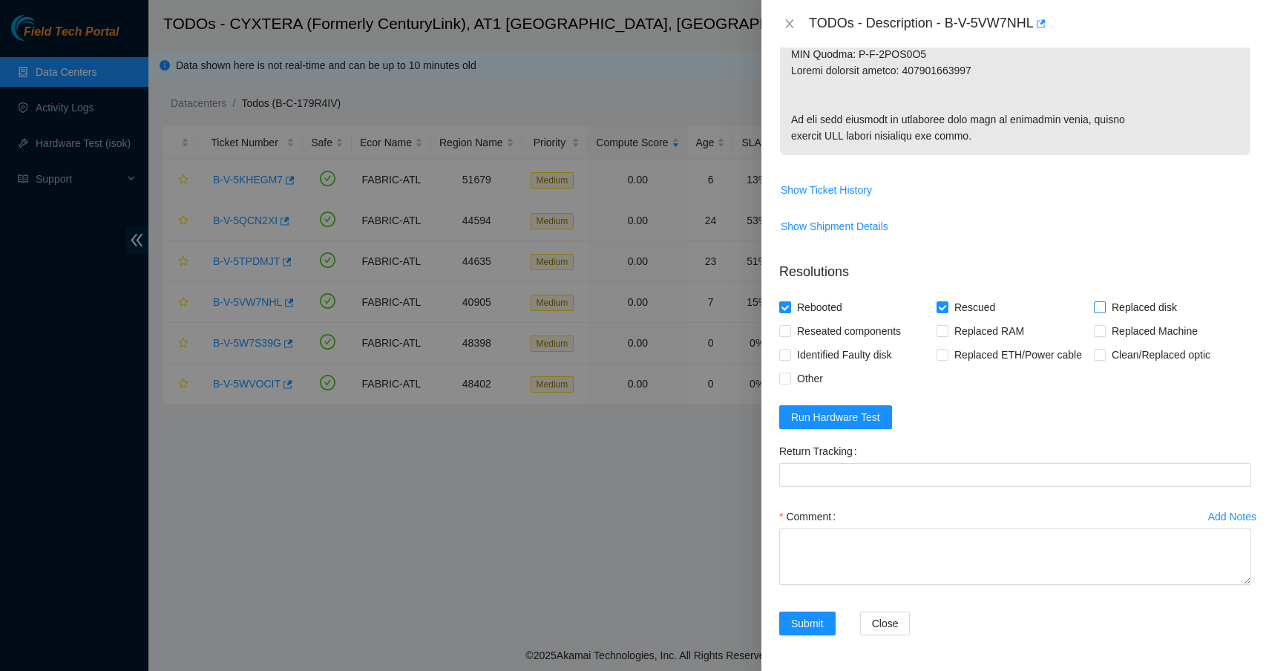
click at [1095, 308] on input "Replaced disk" at bounding box center [1099, 306] width 10 height 10
checkbox input "true"
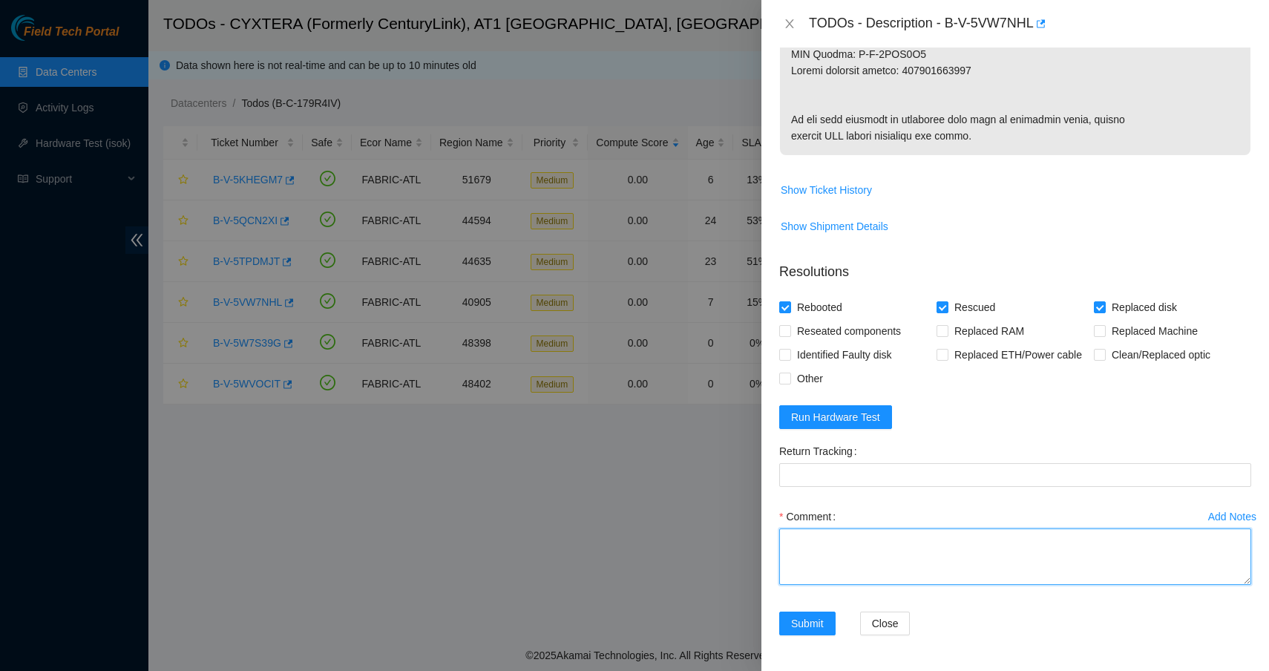
click at [940, 553] on textarea "Comment" at bounding box center [1015, 556] width 472 height 56
type textarea "R"
type textarea "r"
click at [928, 542] on textarea "Replaced bad disk with new disk Rescued with latest version Iped the server Ran…" at bounding box center [1015, 556] width 472 height 56
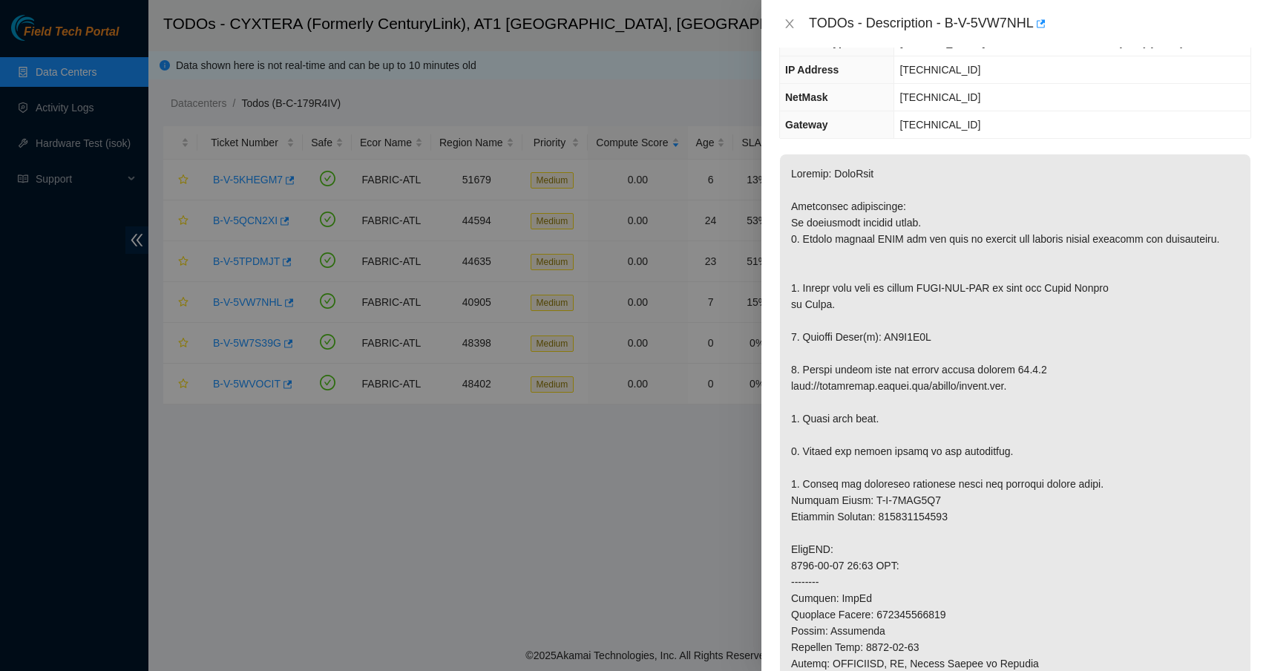
scroll to position [87, 0]
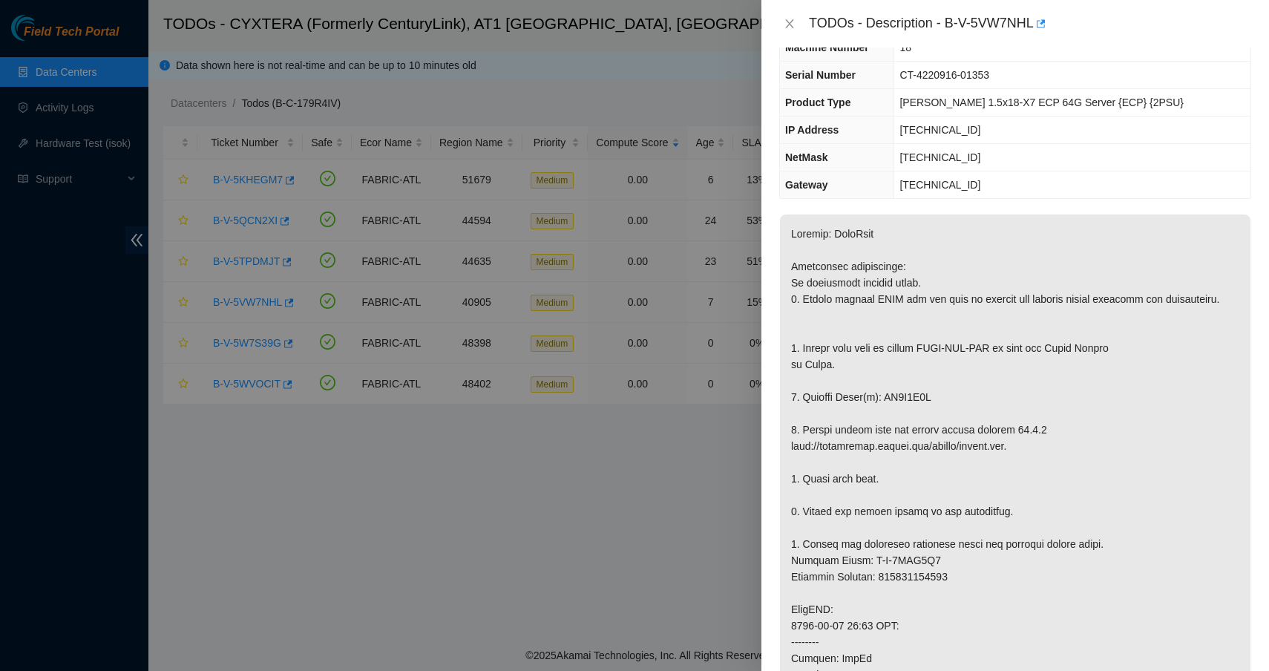
click at [917, 413] on p at bounding box center [1015, 617] width 470 height 806
copy p "ZC1A9X8P"
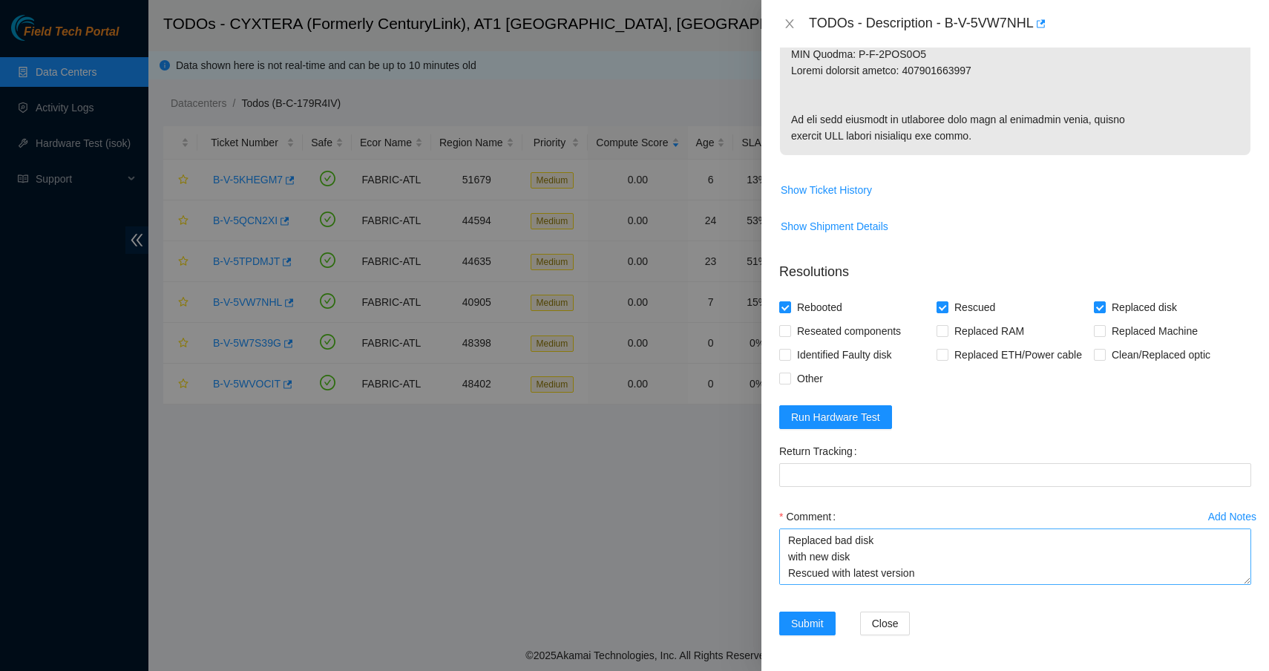
scroll to position [1034, 0]
click at [893, 534] on textarea "Replaced bad disk with new disk Rescued with latest version Iped the server Ran…" at bounding box center [1015, 556] width 472 height 56
paste textarea "ZC1A9X8P"
click at [882, 553] on textarea "Replaced bad disk ZC1A9X8P with new disk Rescued with latest version Iped the s…" at bounding box center [1015, 556] width 472 height 56
click at [1086, 430] on form "Resolutions Rebooted Rescued Replaced disk Reseated components Replaced RAM Rep…" at bounding box center [1015, 451] width 472 height 403
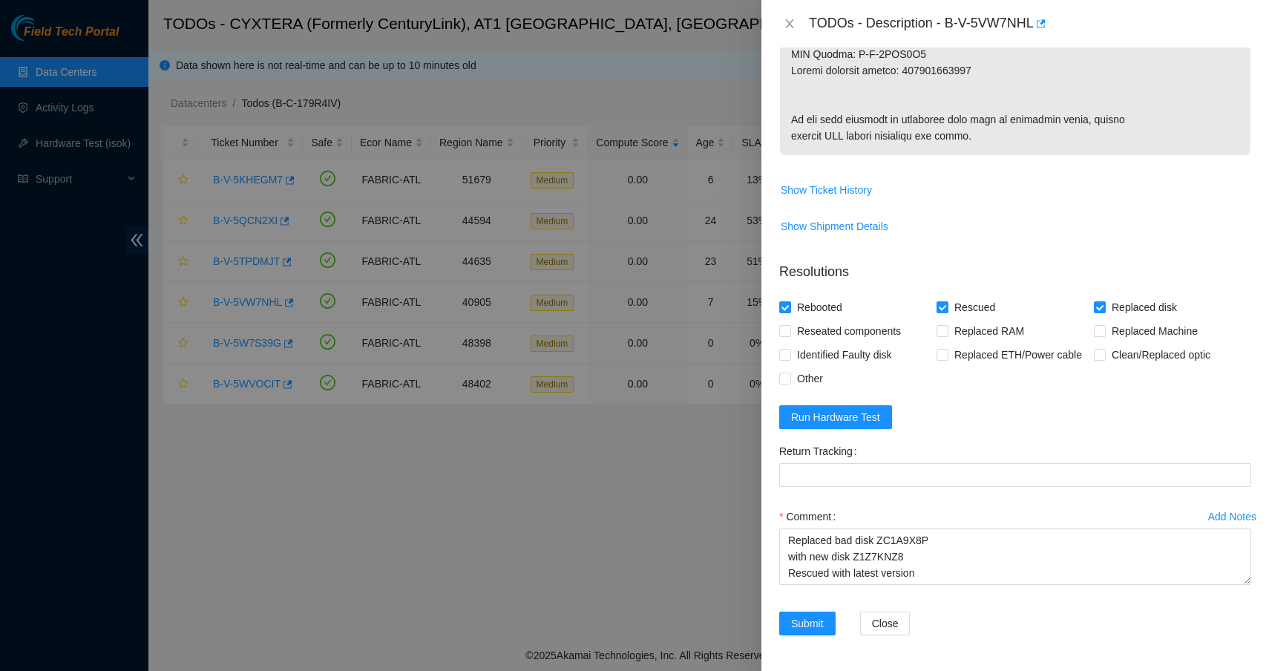
click at [847, 433] on form "Resolutions Rebooted Rescued Replaced disk Reseated components Replaced RAM Rep…" at bounding box center [1015, 451] width 472 height 403
click at [849, 414] on span "Run Hardware Test" at bounding box center [835, 417] width 89 height 16
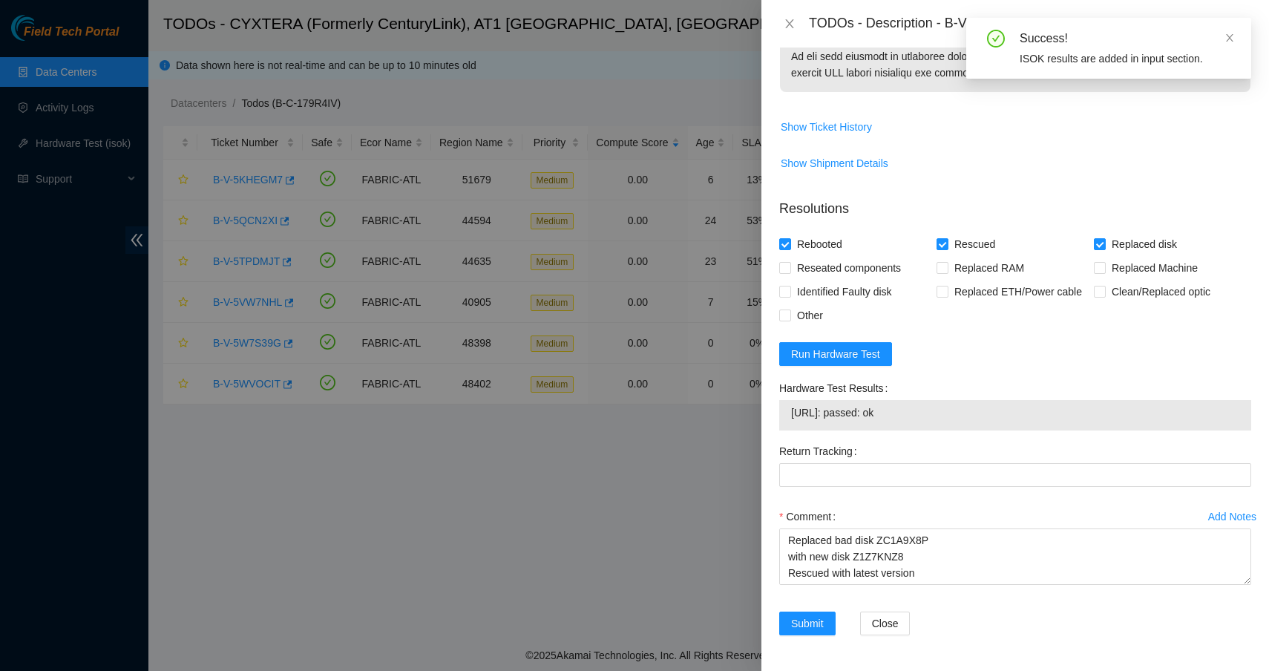
drag, startPoint x: 792, startPoint y: 476, endPoint x: 925, endPoint y: 485, distance: 133.1
click at [925, 427] on td "23.212.96.85: passed: ok" at bounding box center [1015, 415] width 450 height 23
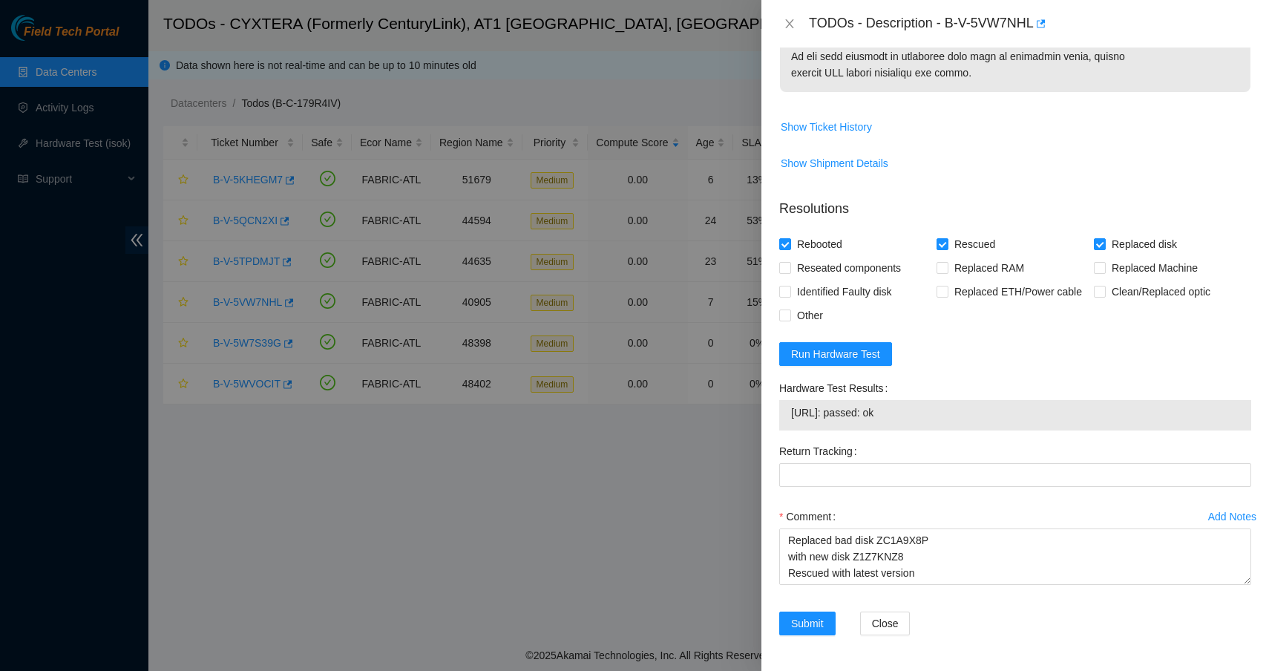
copy span "23.212.96.85: passed: ok"
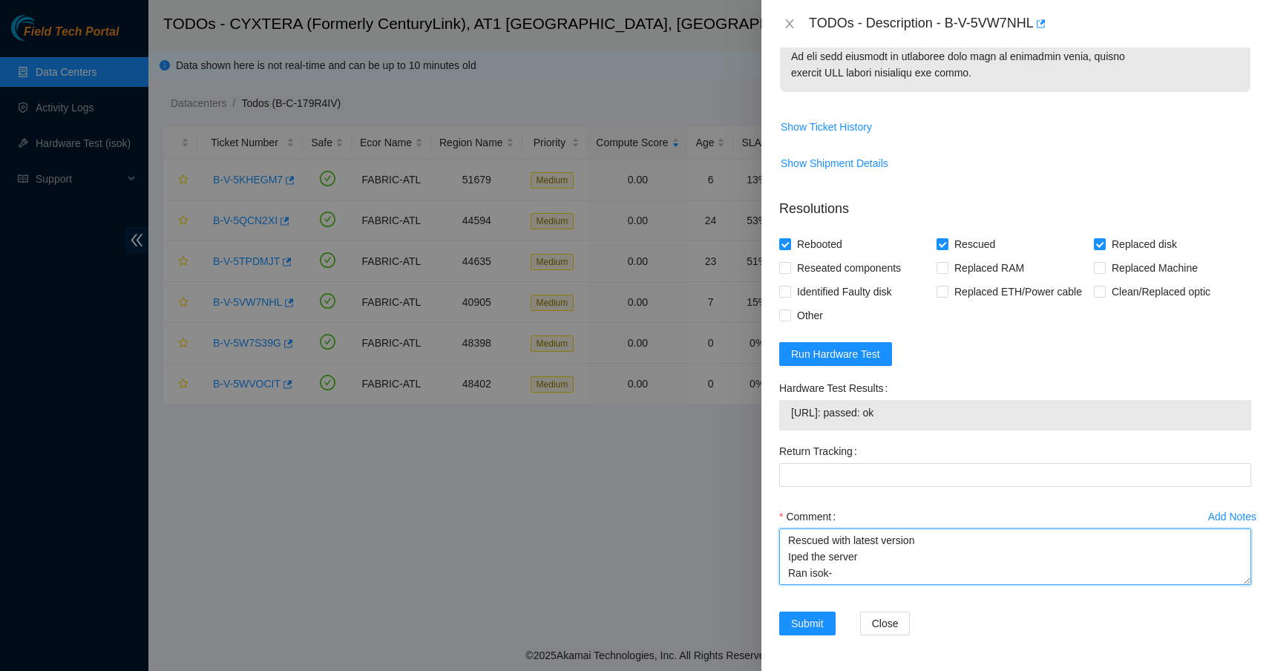
click at [907, 585] on textarea "Replaced bad disk ZC1A9X8P with new disk Z1Z7KNZ8 Rescued with latest version I…" at bounding box center [1015, 556] width 472 height 56
paste textarea "23.212.96.85: passed: ok"
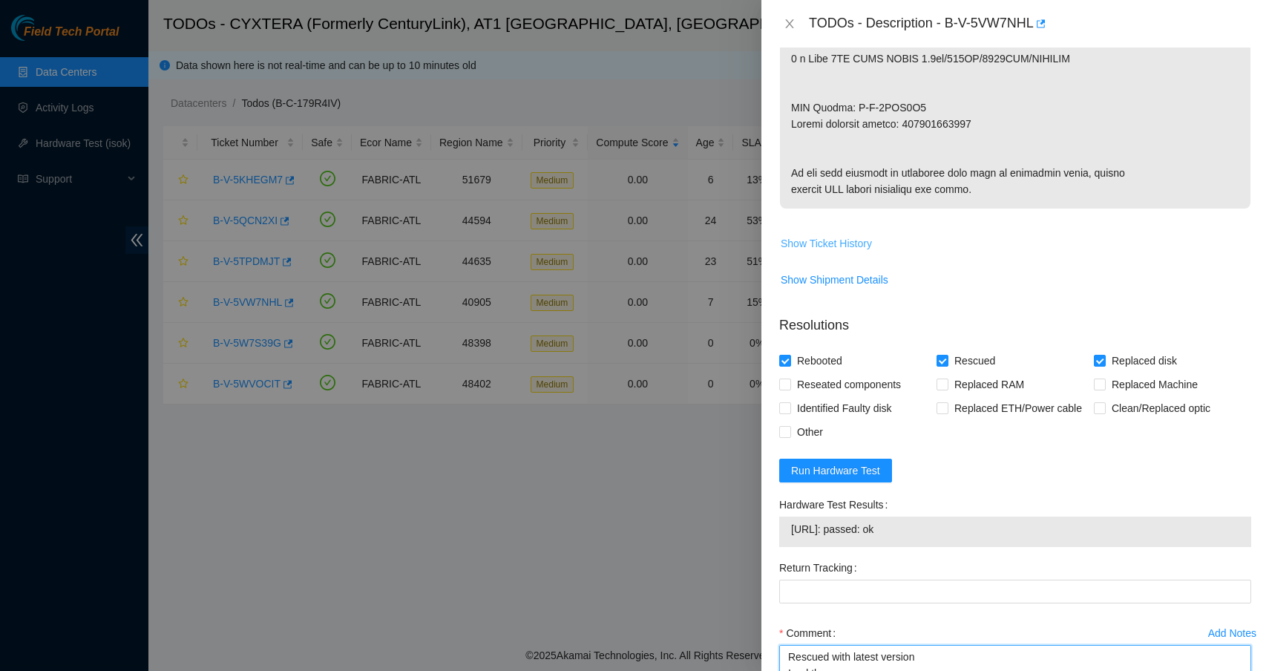
scroll to position [833, 0]
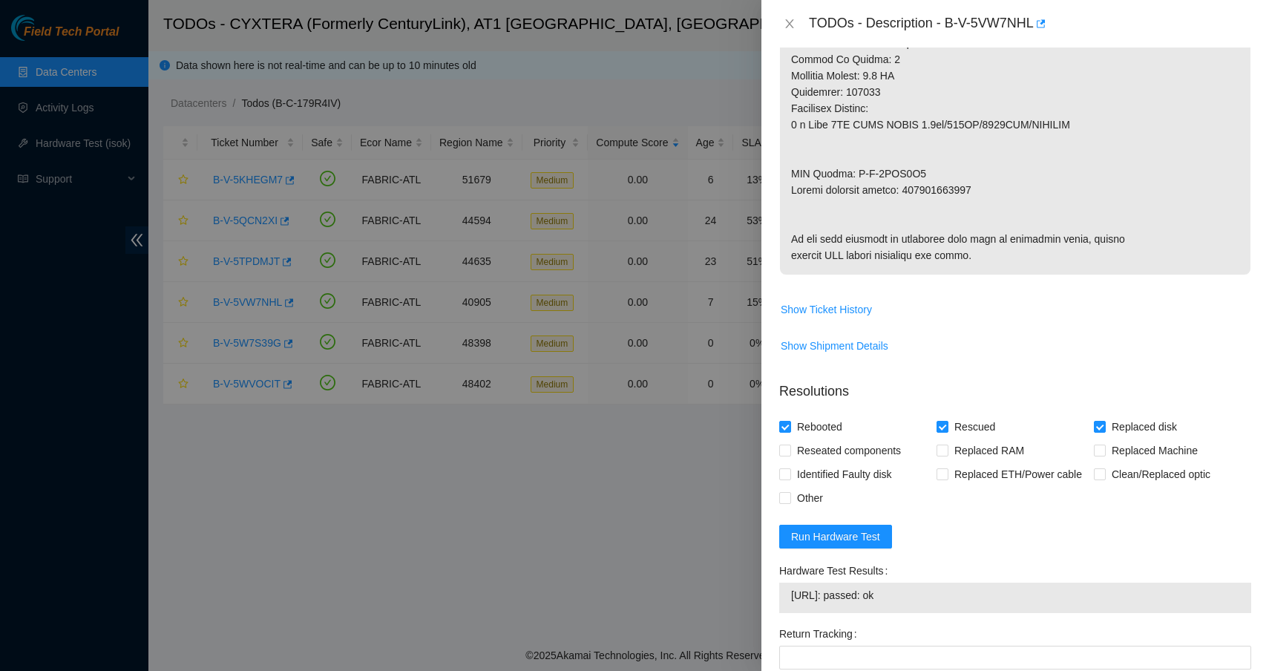
type textarea "Replaced bad disk ZC1A9X8P with new disk Z1Z7KNZ8 Rescued with latest version I…"
copy p "473665218534"
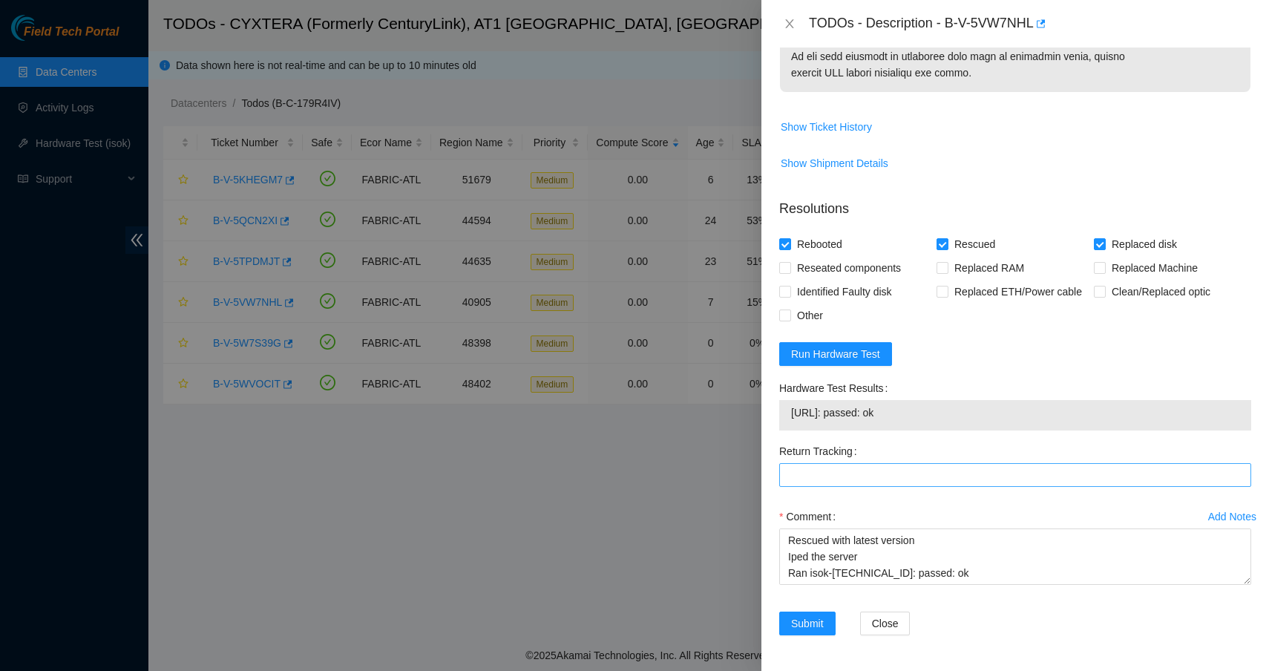
scroll to position [1097, 0]
click at [918, 479] on Tracking "Return Tracking" at bounding box center [1015, 475] width 472 height 24
paste Tracking "473665218534"
type Tracking "473665218534"
click at [813, 626] on span "Submit" at bounding box center [807, 623] width 33 height 16
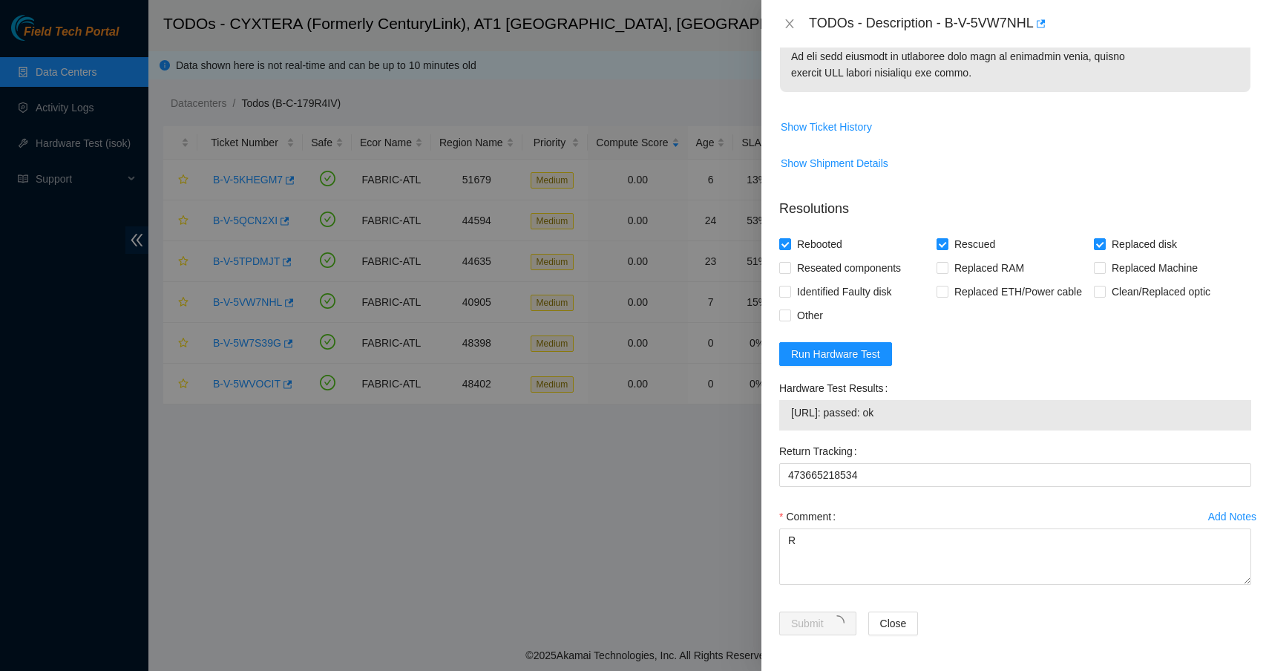
scroll to position [110, 0]
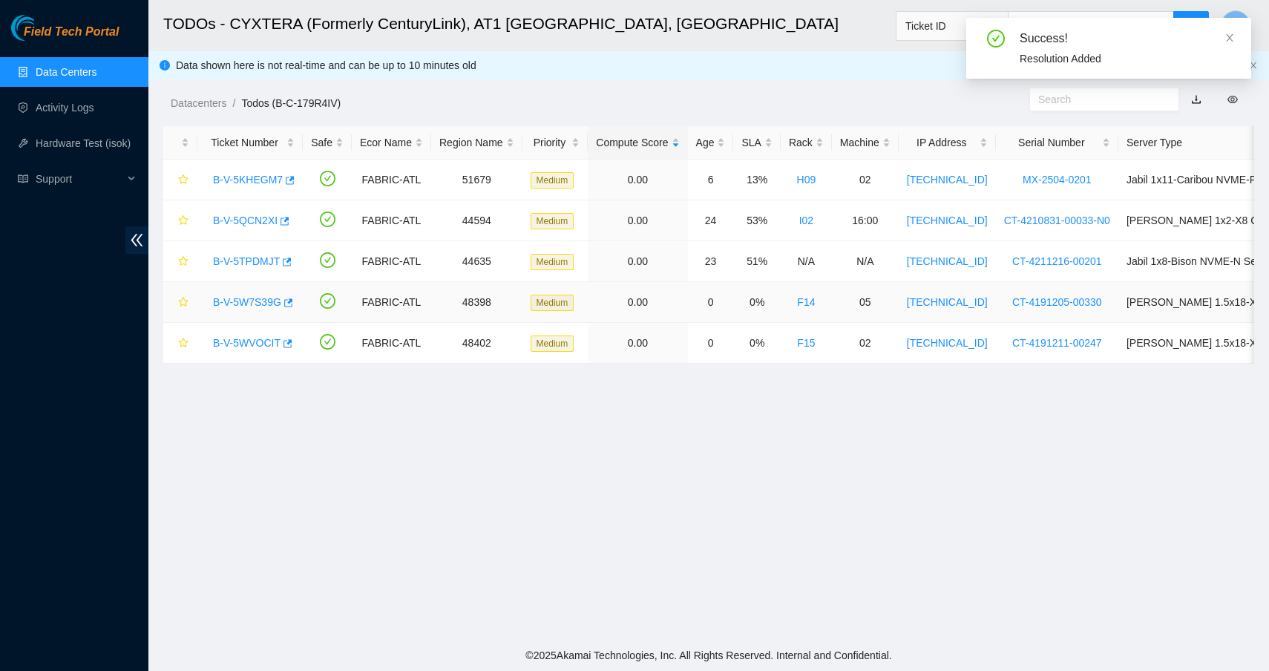
click at [263, 298] on link "B-V-5W7S39G" at bounding box center [247, 302] width 68 height 12
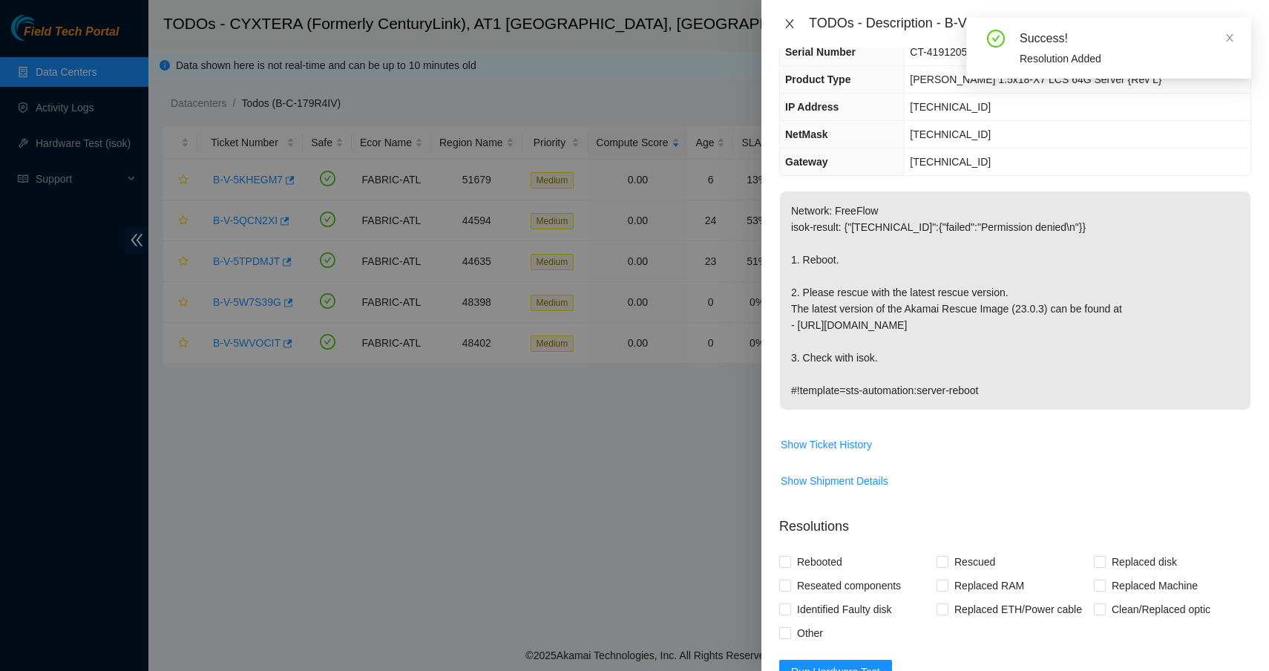
click at [789, 24] on icon "close" at bounding box center [789, 23] width 8 height 9
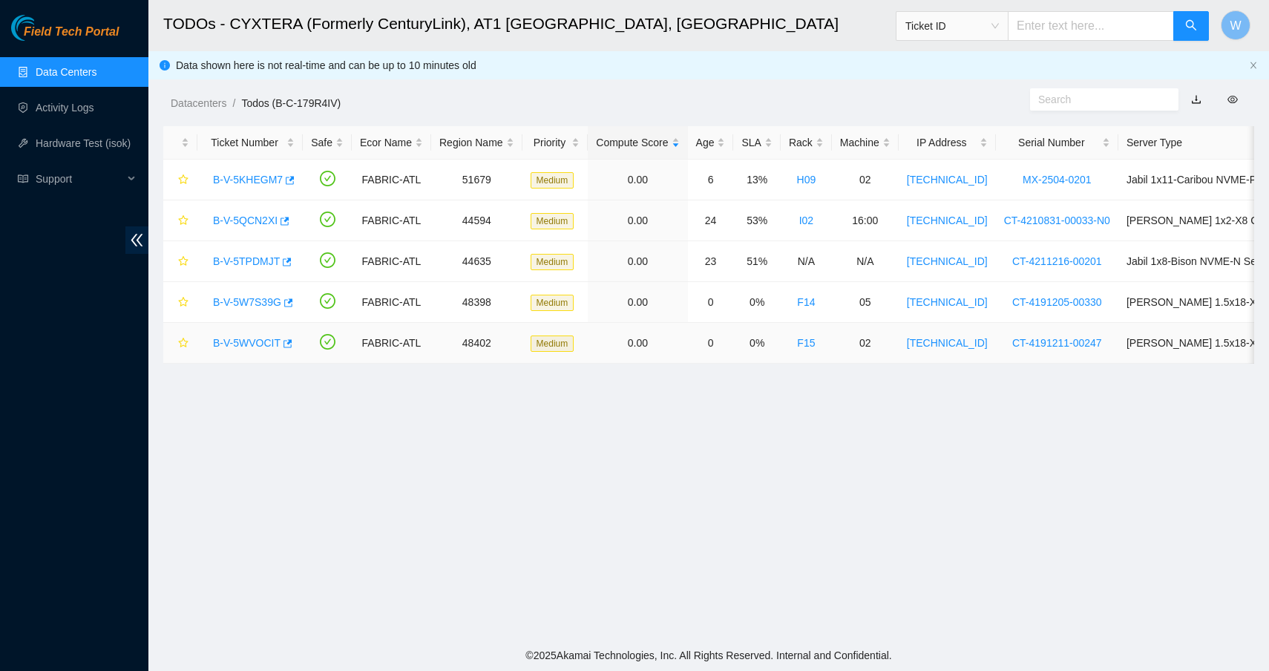
click at [246, 341] on link "B-V-5WVOCIT" at bounding box center [247, 343] width 68 height 12
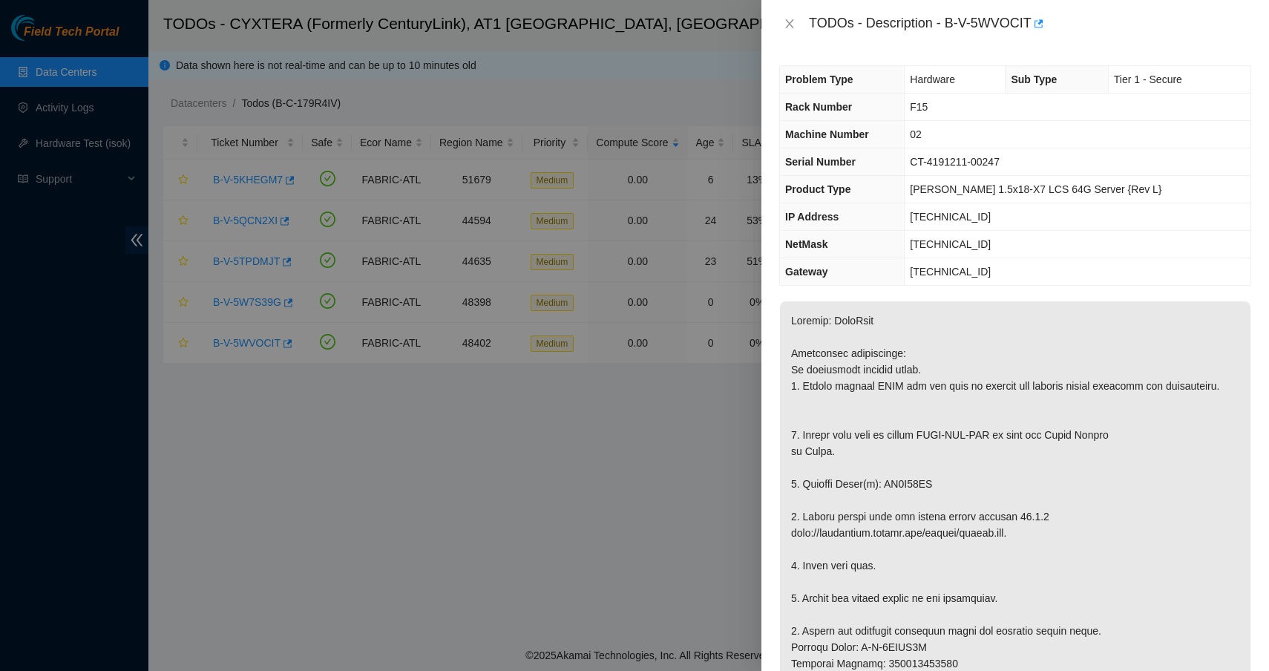
scroll to position [0, 0]
click at [790, 22] on icon "close" at bounding box center [790, 24] width 12 height 12
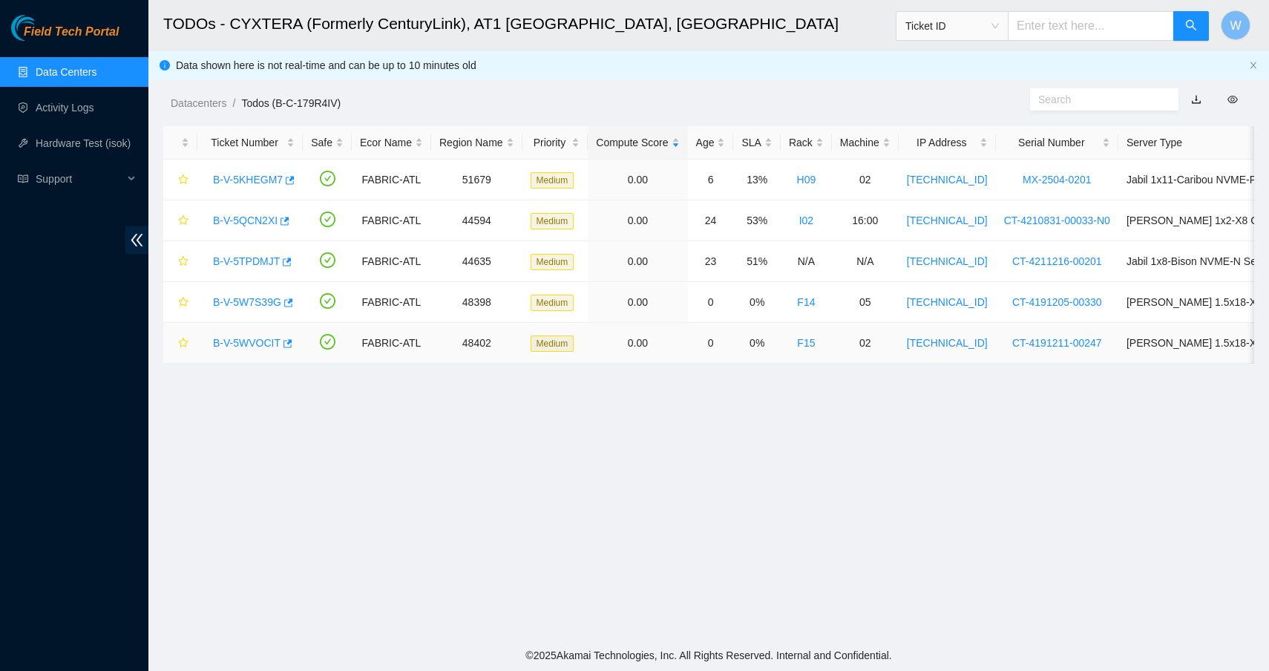
click at [270, 350] on div "B-V-5WVOCIT" at bounding box center [250, 343] width 89 height 24
click at [267, 343] on link "B-V-5WVOCIT" at bounding box center [247, 343] width 68 height 12
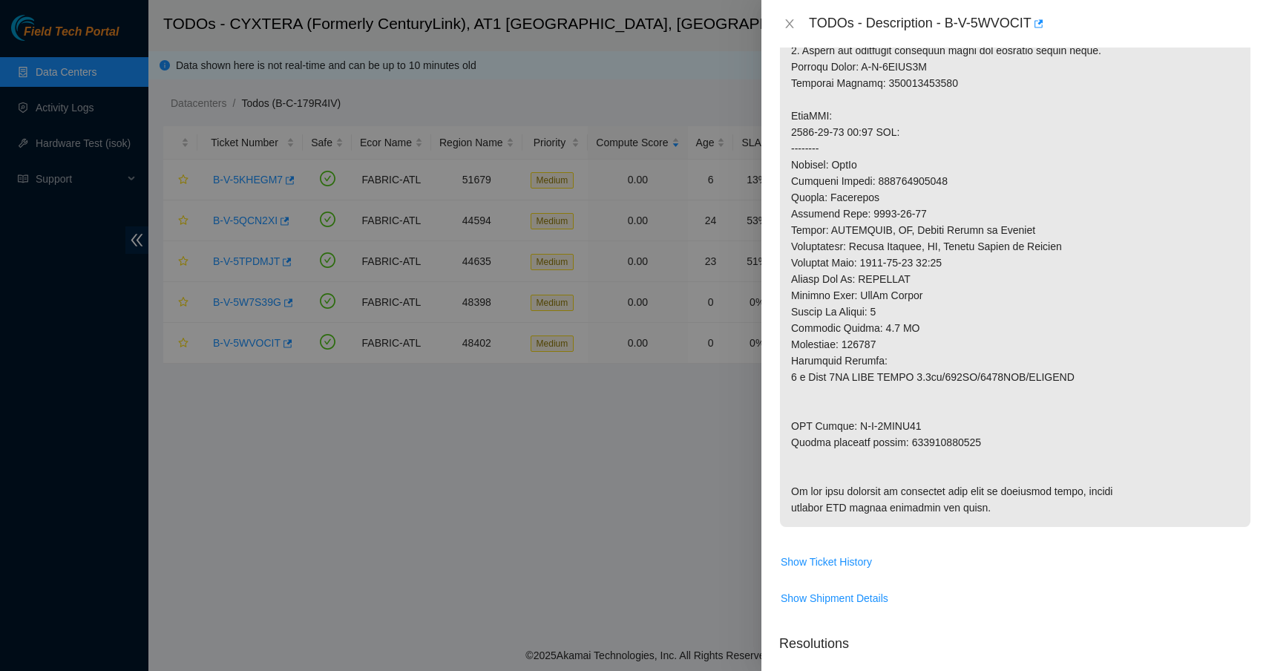
scroll to position [577, 0]
click at [791, 24] on icon "close" at bounding box center [789, 23] width 8 height 9
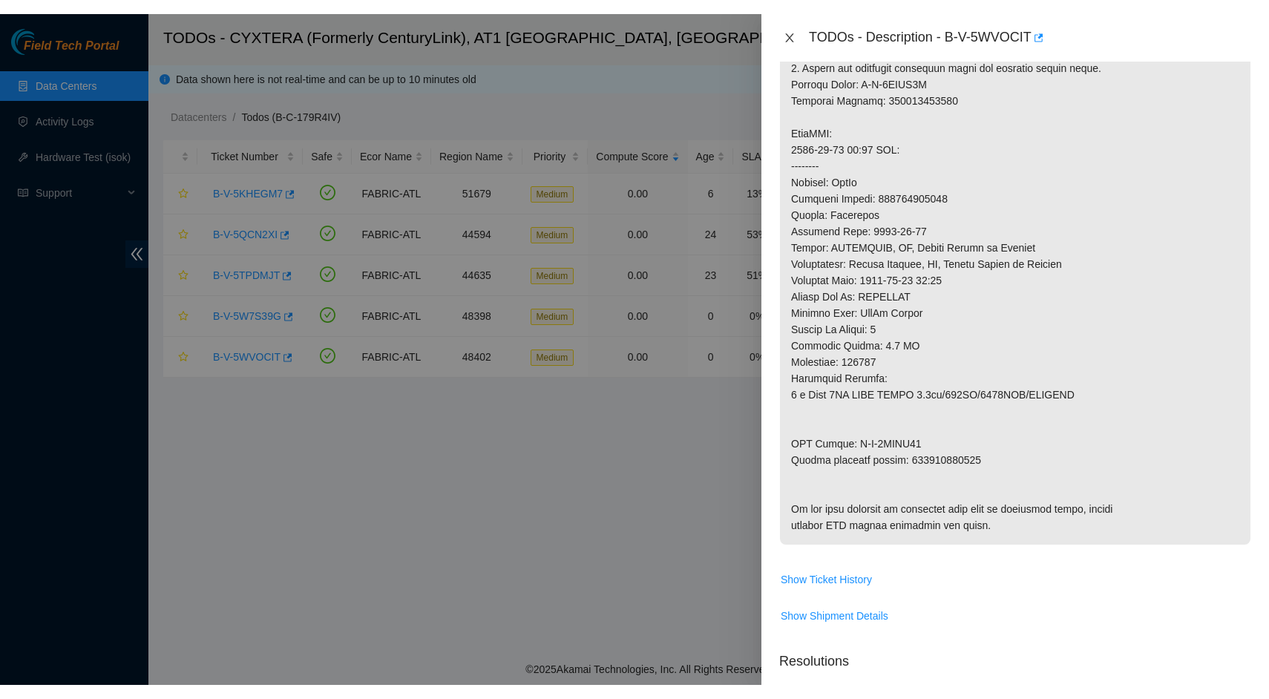
scroll to position [110, 0]
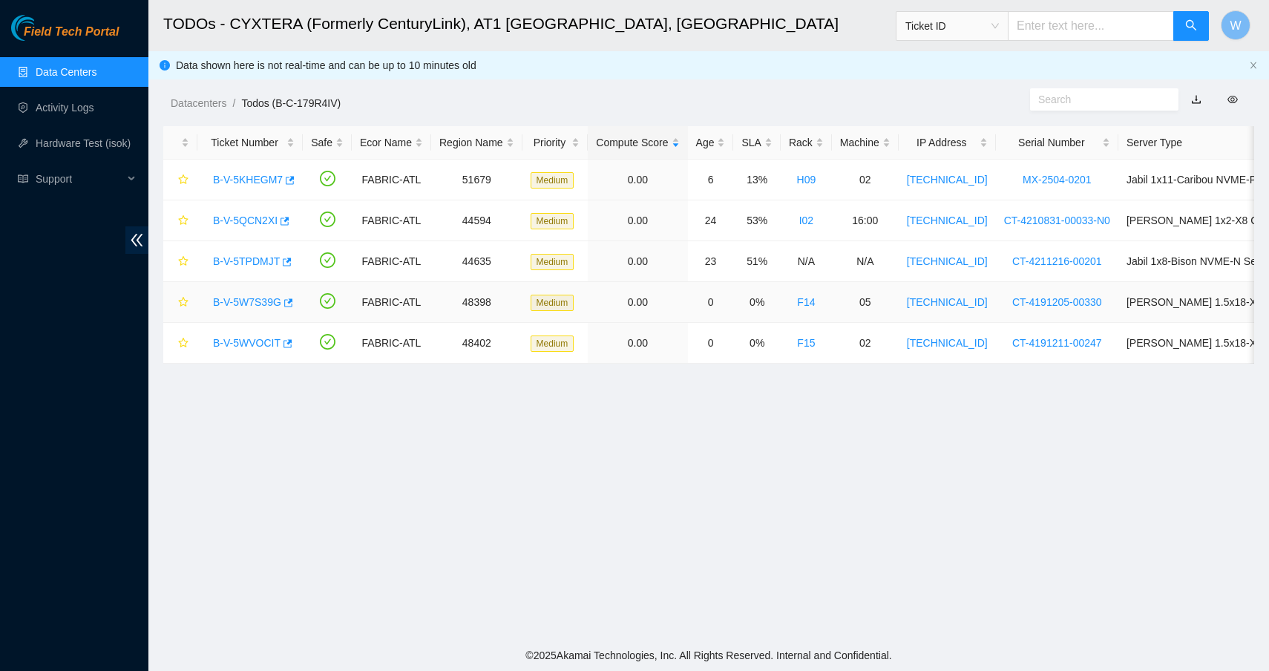
click at [258, 304] on link "B-V-5W7S39G" at bounding box center [247, 302] width 68 height 12
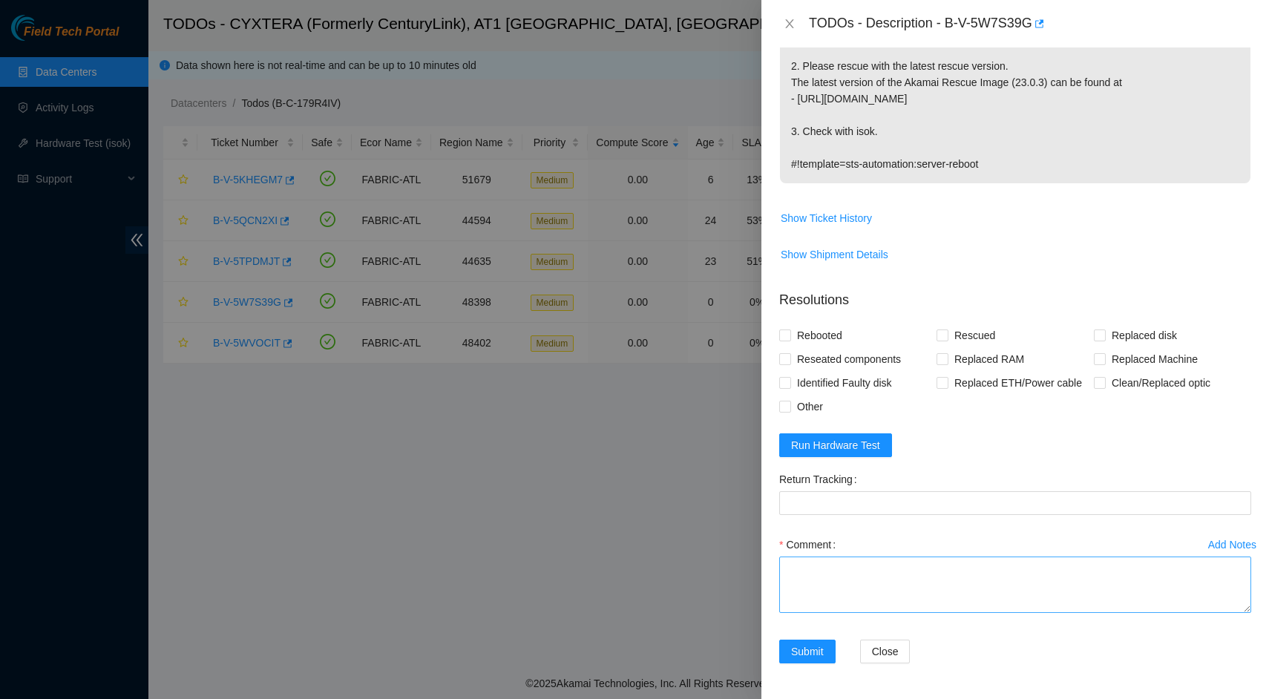
scroll to position [336, 0]
click at [914, 578] on textarea "Comment" at bounding box center [1015, 585] width 472 height 56
type textarea "Shut down safely Rescued with latest version Iped the server Ran isok-"
click at [840, 337] on span "Rebooted" at bounding box center [819, 336] width 57 height 24
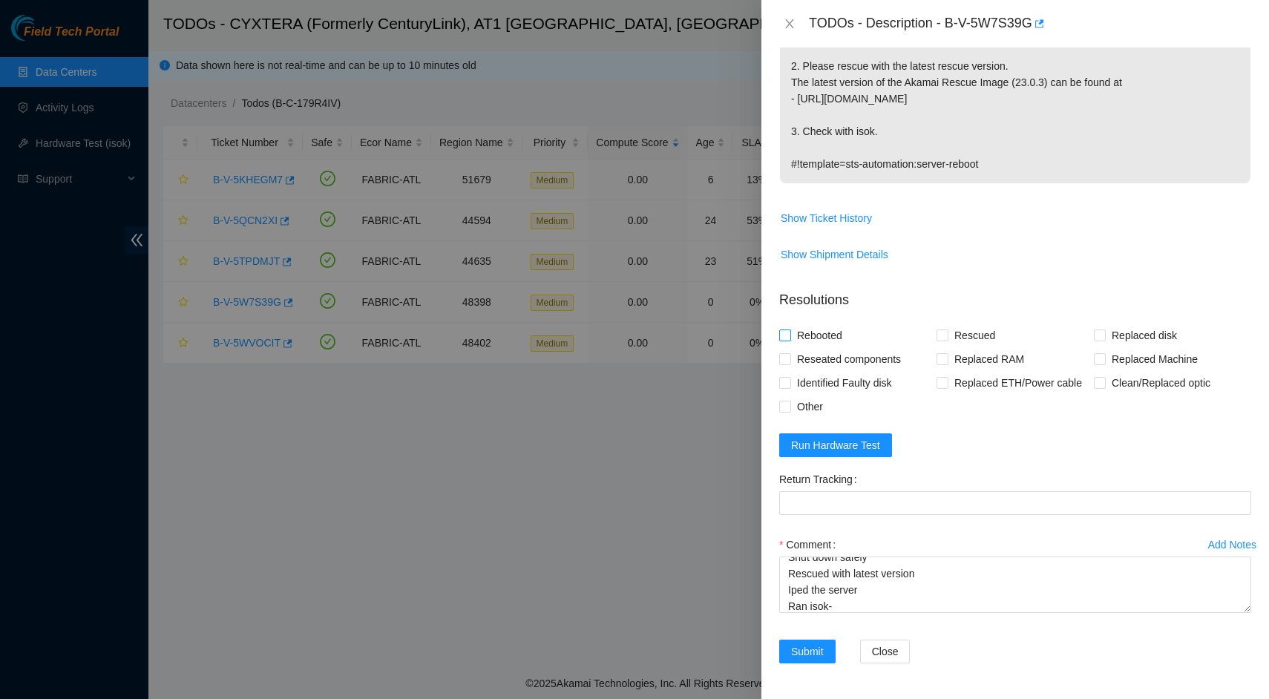
click at [790, 337] on input "Rebooted" at bounding box center [784, 334] width 10 height 10
checkbox input "true"
click at [965, 335] on span "Rescued" at bounding box center [974, 336] width 53 height 24
click at [947, 335] on input "Rescued" at bounding box center [942, 334] width 10 height 10
checkbox input "true"
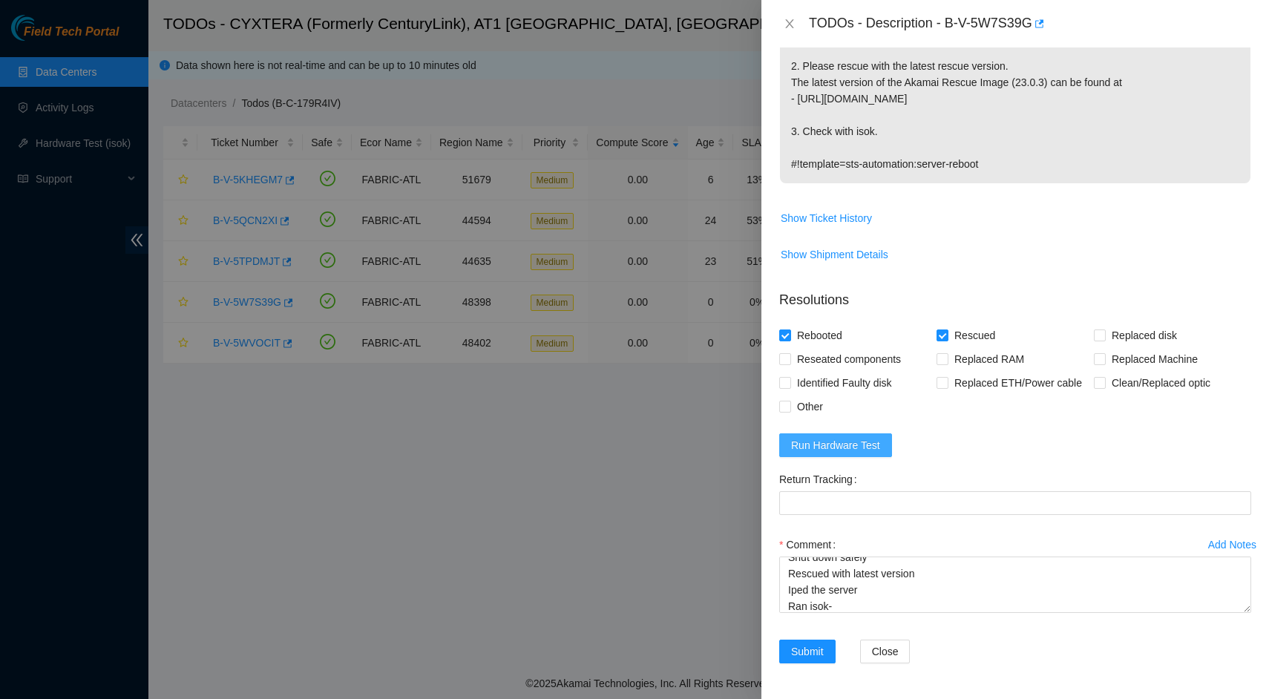
click at [853, 441] on span "Run Hardware Test" at bounding box center [835, 445] width 89 height 16
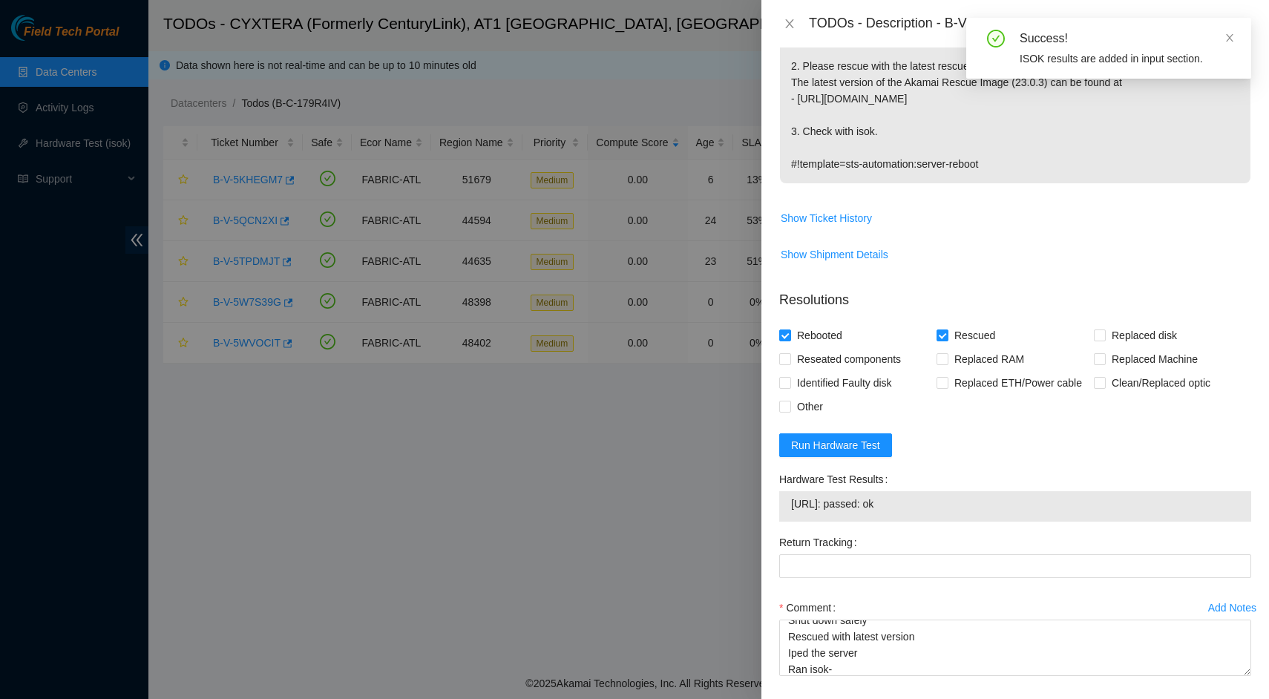
drag, startPoint x: 923, startPoint y: 505, endPoint x: 793, endPoint y: 505, distance: 129.9
click at [793, 505] on span "23.46.145.38: passed: ok" at bounding box center [1015, 504] width 448 height 16
copy span "23.46.145.38: passed: ok"
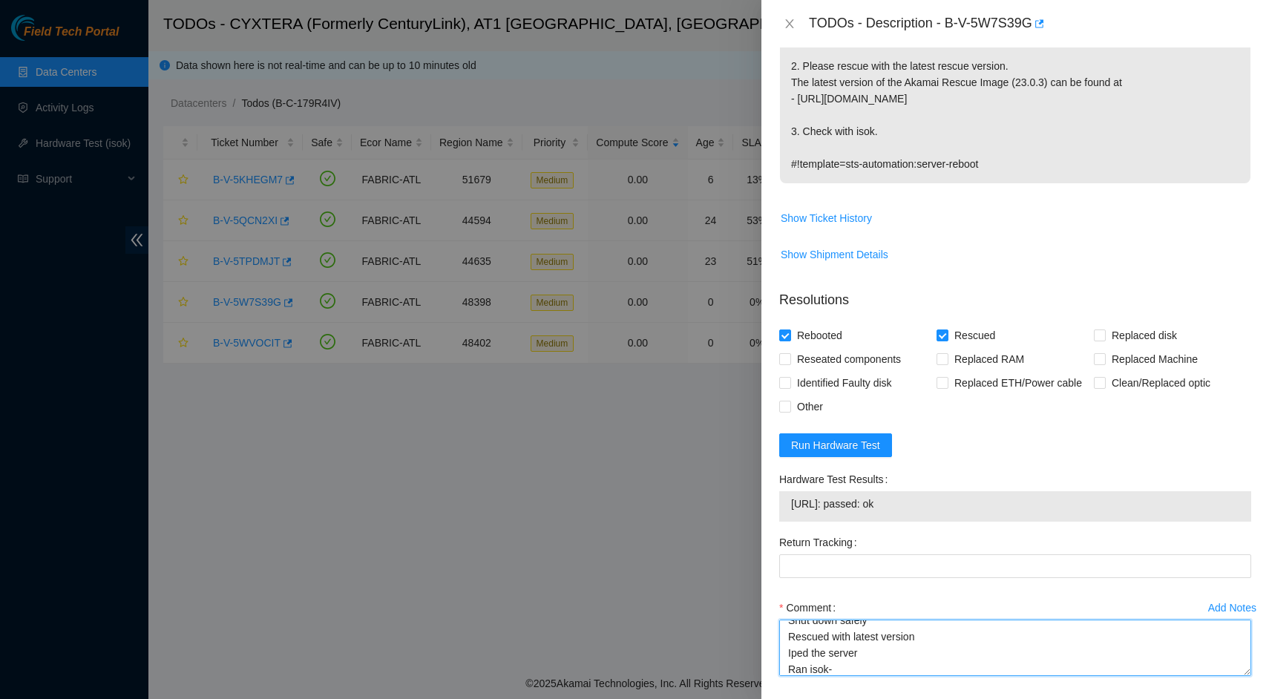
click at [859, 670] on textarea "Shut down safely Rescued with latest version Iped the server Ran isok-" at bounding box center [1015, 648] width 472 height 56
paste textarea "23.46.145.38: passed: ok"
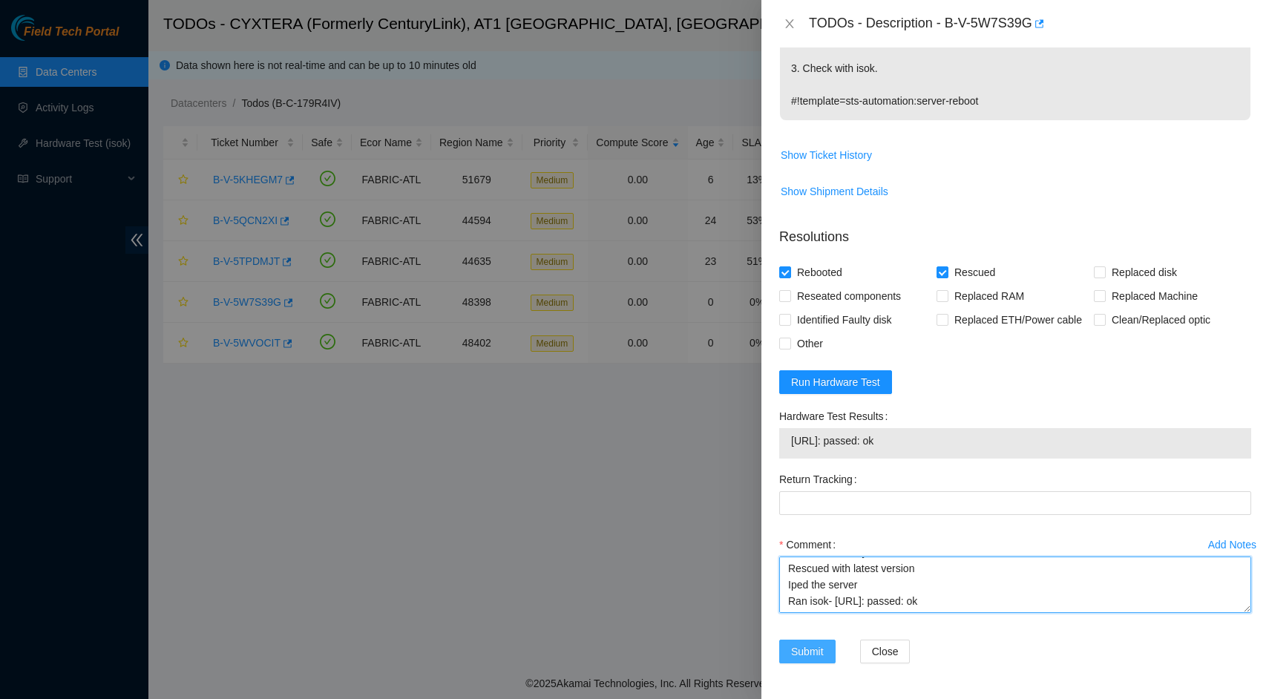
scroll to position [399, 0]
type textarea "Shut down safely Rescued with latest version Iped the server Ran isok- 23.46.14…"
click at [813, 646] on span "Submit" at bounding box center [807, 651] width 33 height 16
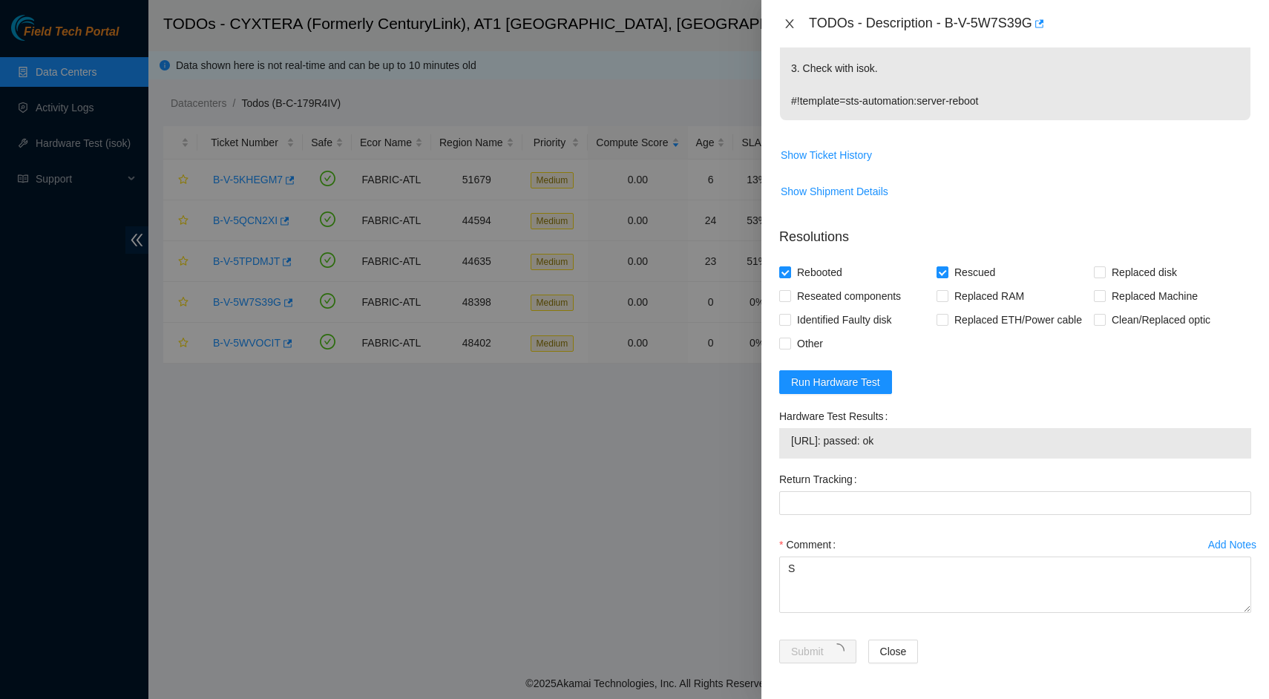
scroll to position [82, 0]
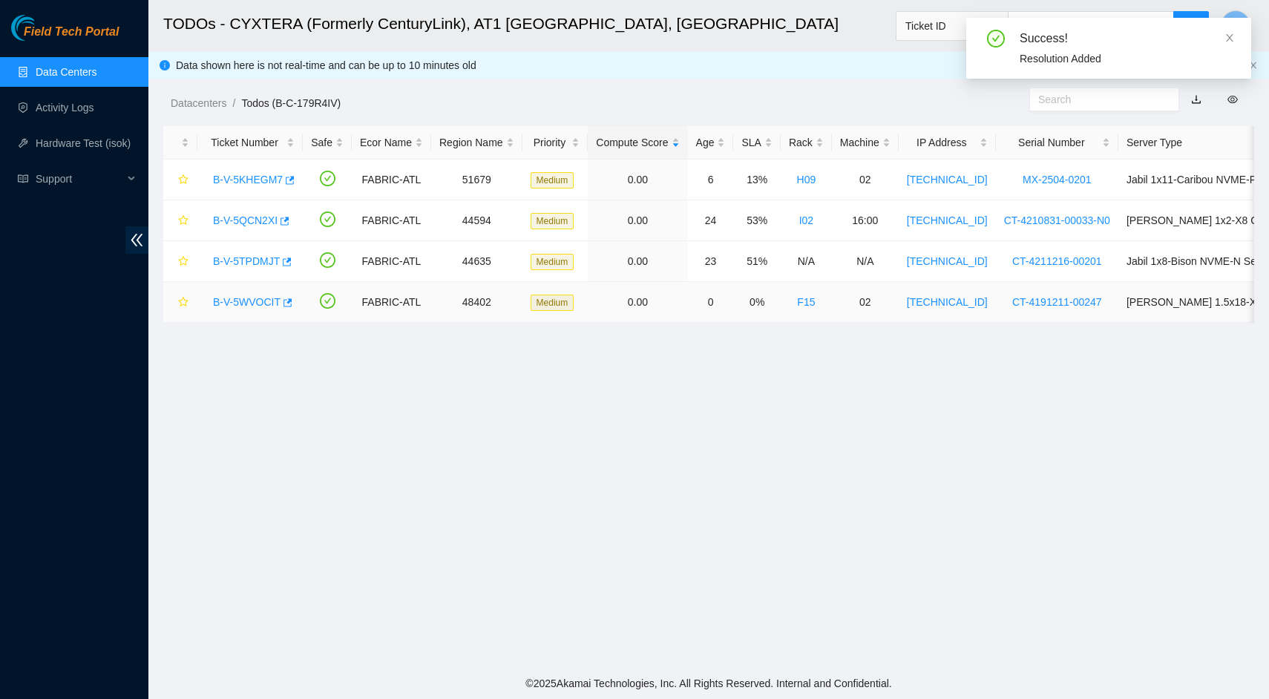
click at [256, 304] on link "B-V-5WVOCIT" at bounding box center [247, 302] width 68 height 12
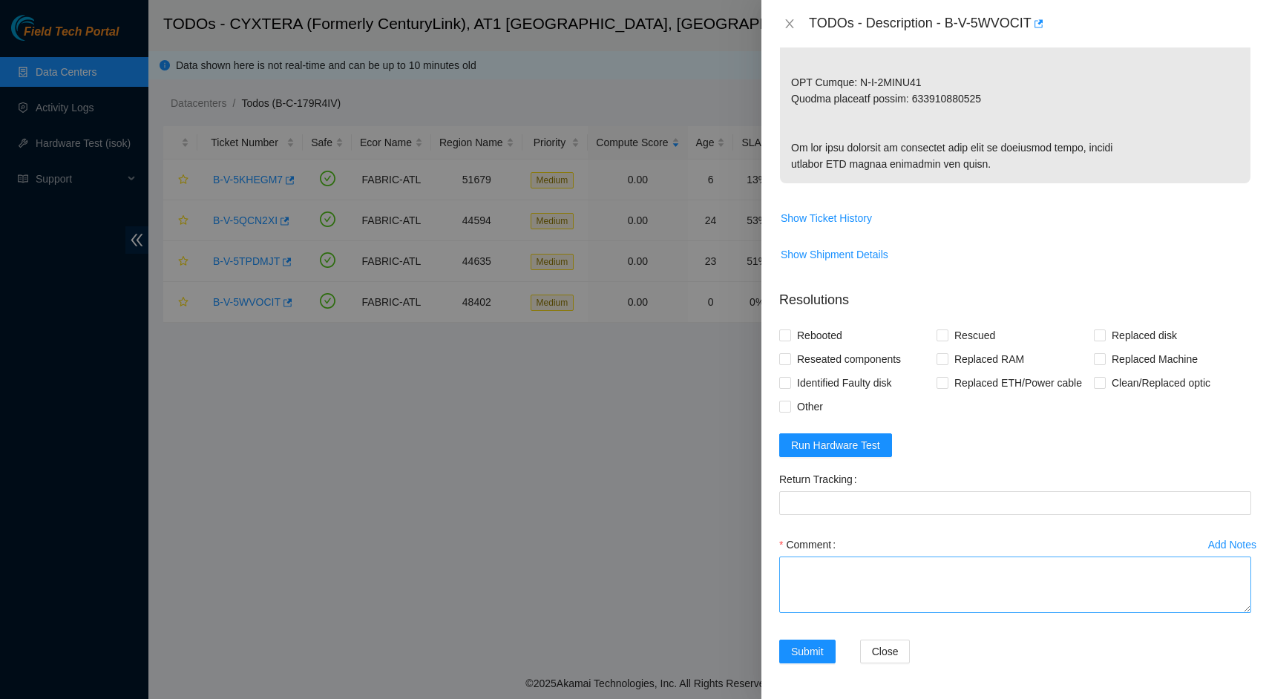
scroll to position [1006, 0]
click at [921, 589] on textarea "Comment" at bounding box center [1015, 585] width 472 height 56
type textarea "S"
type textarea "B"
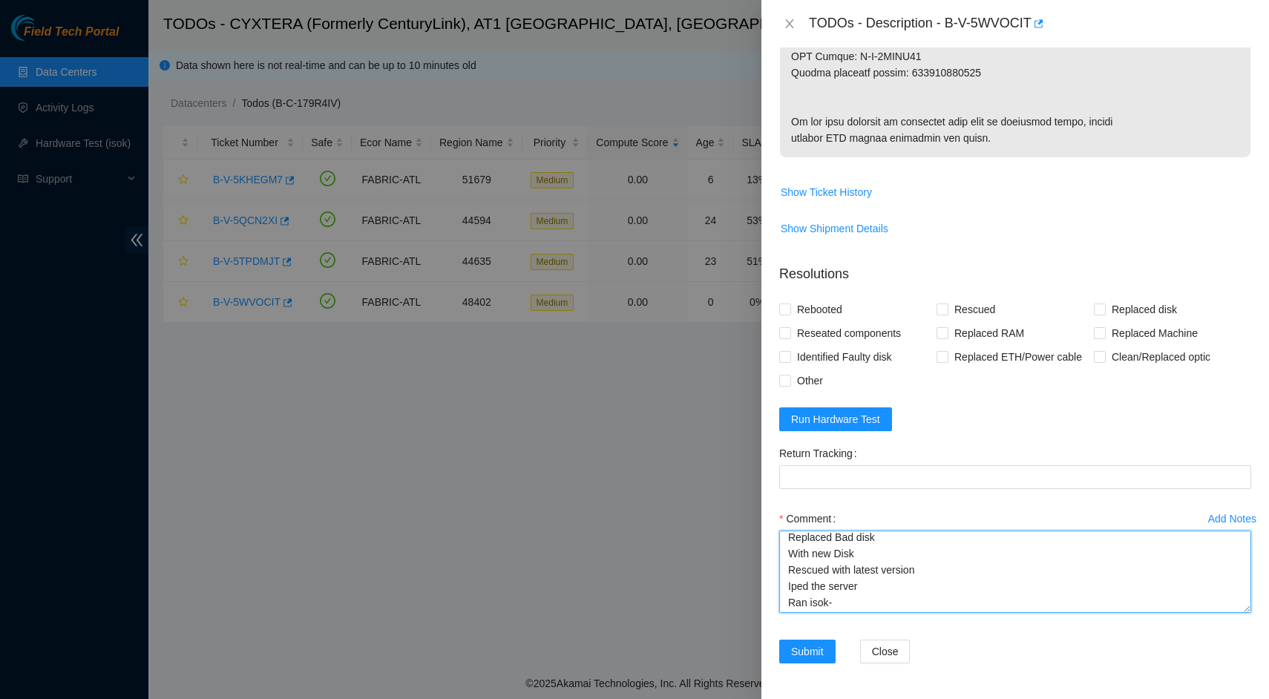
scroll to position [0, 0]
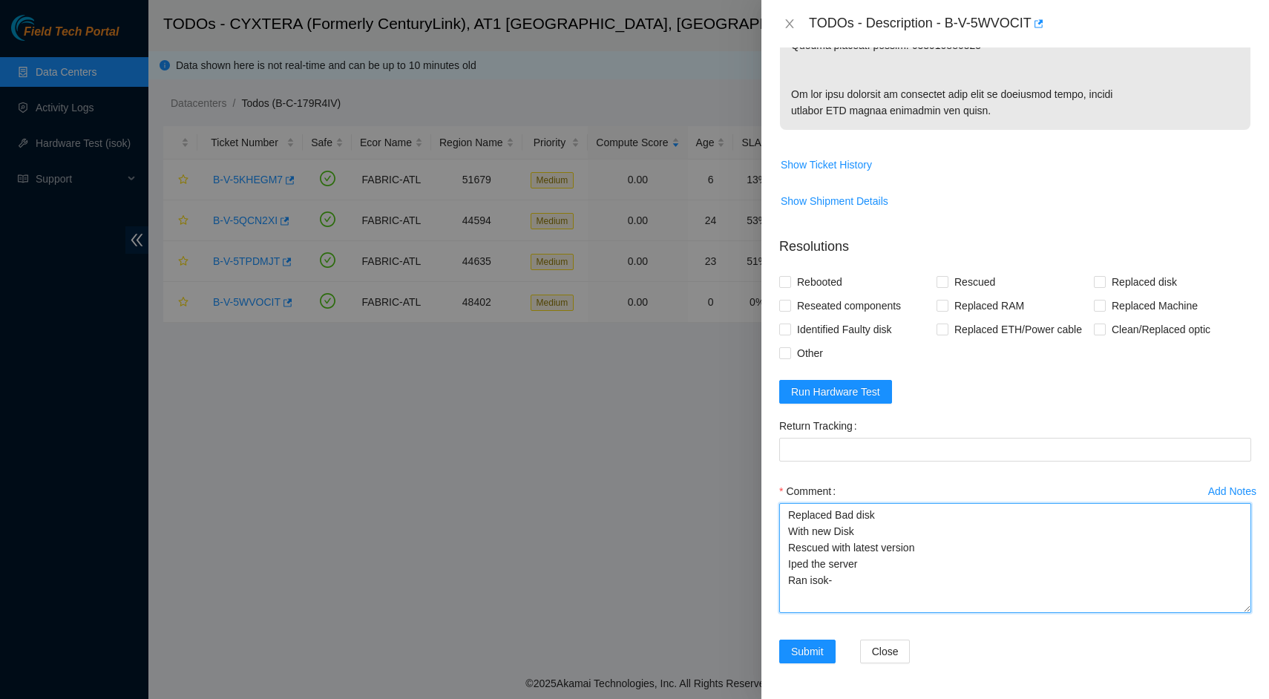
drag, startPoint x: 1235, startPoint y: 609, endPoint x: 1233, endPoint y: 662, distance: 53.5
click at [1233, 613] on textarea "Replaced Bad disk With new Disk Rescued with latest version Iped the server Ran…" at bounding box center [1015, 558] width 472 height 110
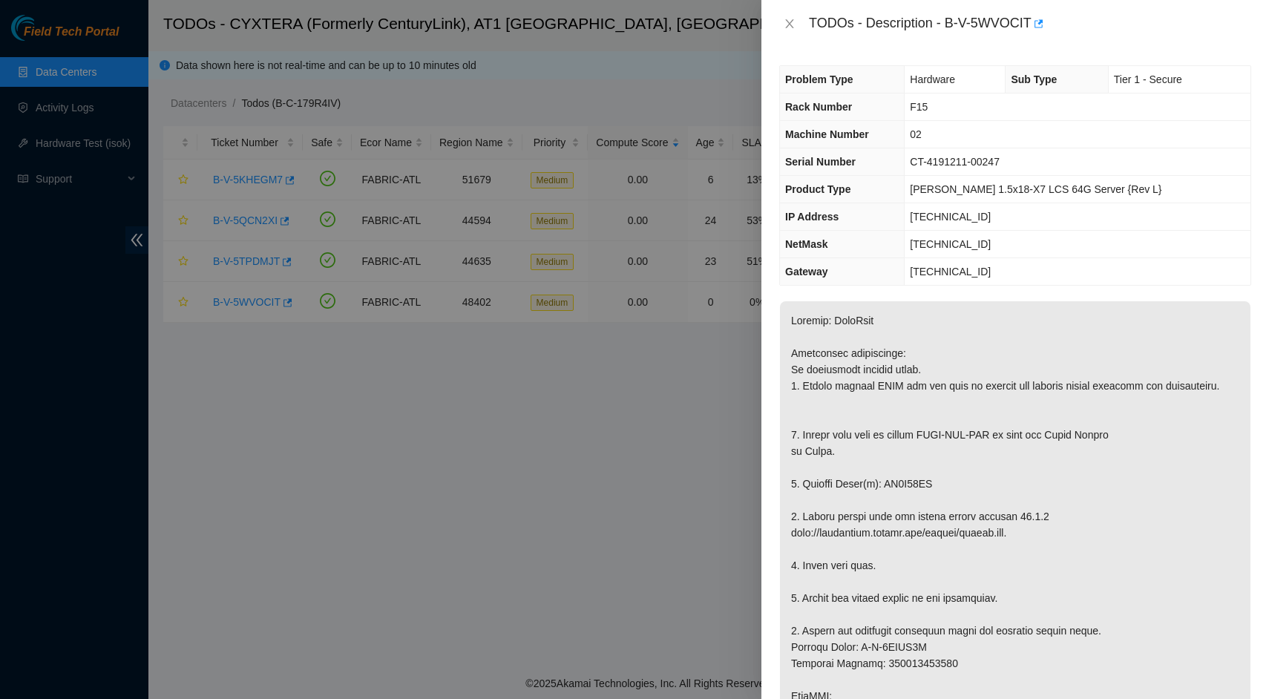
click at [920, 497] on p at bounding box center [1015, 704] width 470 height 806
copy p "ZC1C68BC"
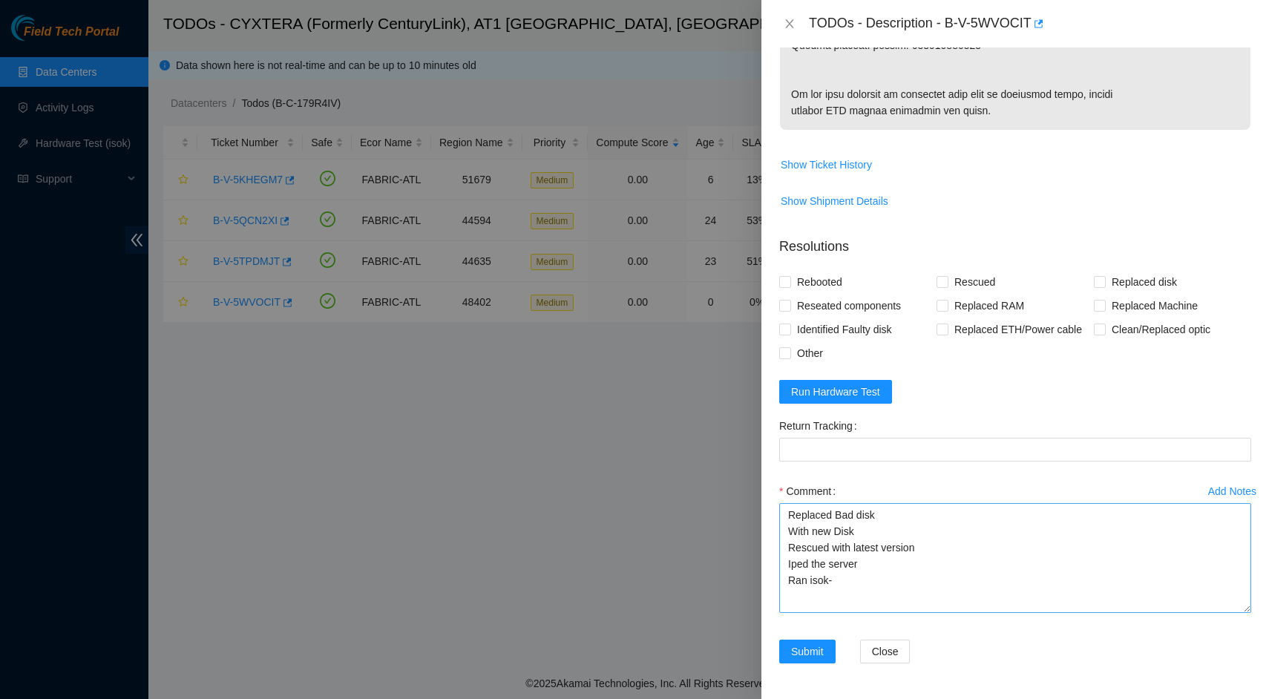
scroll to position [1059, 0]
click at [910, 517] on textarea "Replaced Bad disk With new Disk Rescued with latest version Iped the server Ran…" at bounding box center [1015, 558] width 472 height 110
paste textarea "ZC1C68BC"
click at [892, 536] on textarea "Replaced Bad disk ZC1C68BC With new Disk Rescued with latest version Iped the s…" at bounding box center [1015, 558] width 472 height 110
type textarea "Replaced Bad disk ZC1C68BC With new Disk Z1Z8ZV2K Rescued with latest version I…"
